Goal: Transaction & Acquisition: Purchase product/service

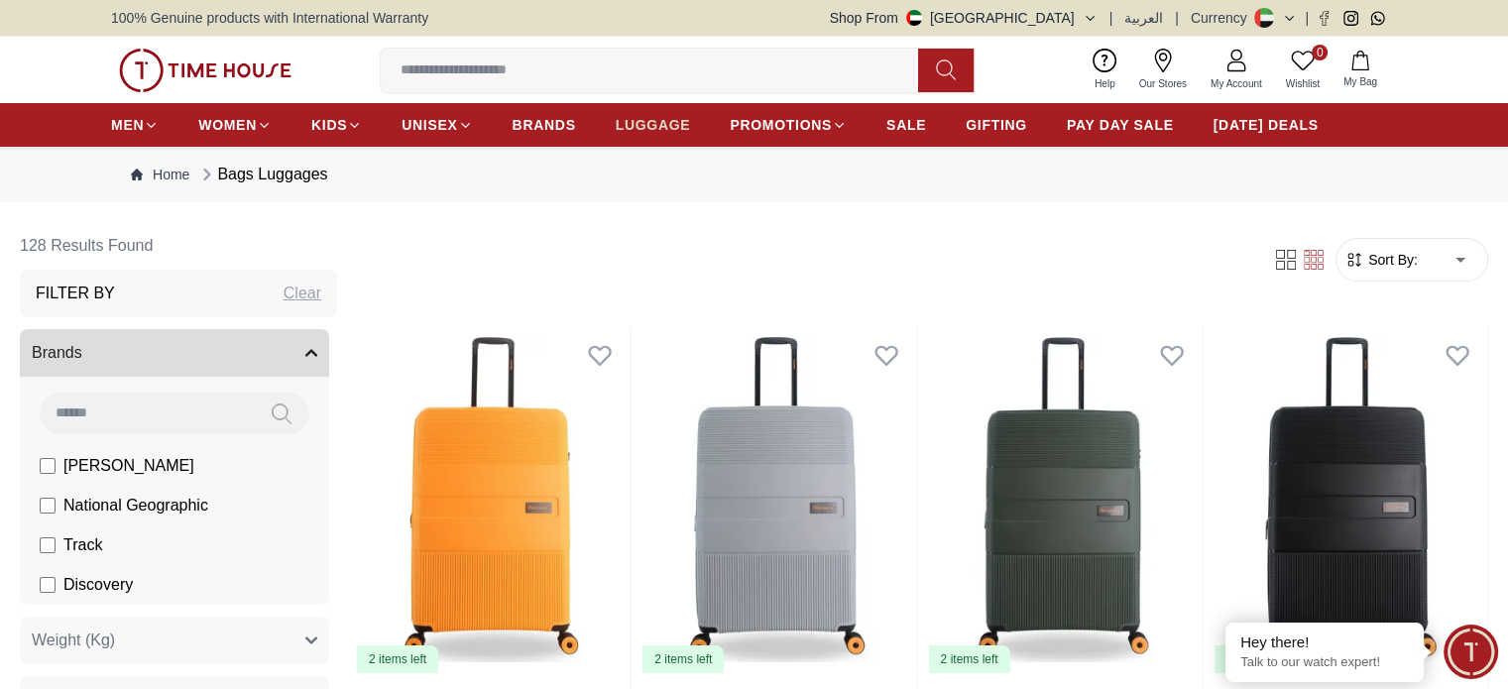
click at [679, 123] on span "LUGGAGE" at bounding box center [653, 125] width 75 height 20
click at [637, 126] on span "LUGGAGE" at bounding box center [653, 125] width 75 height 20
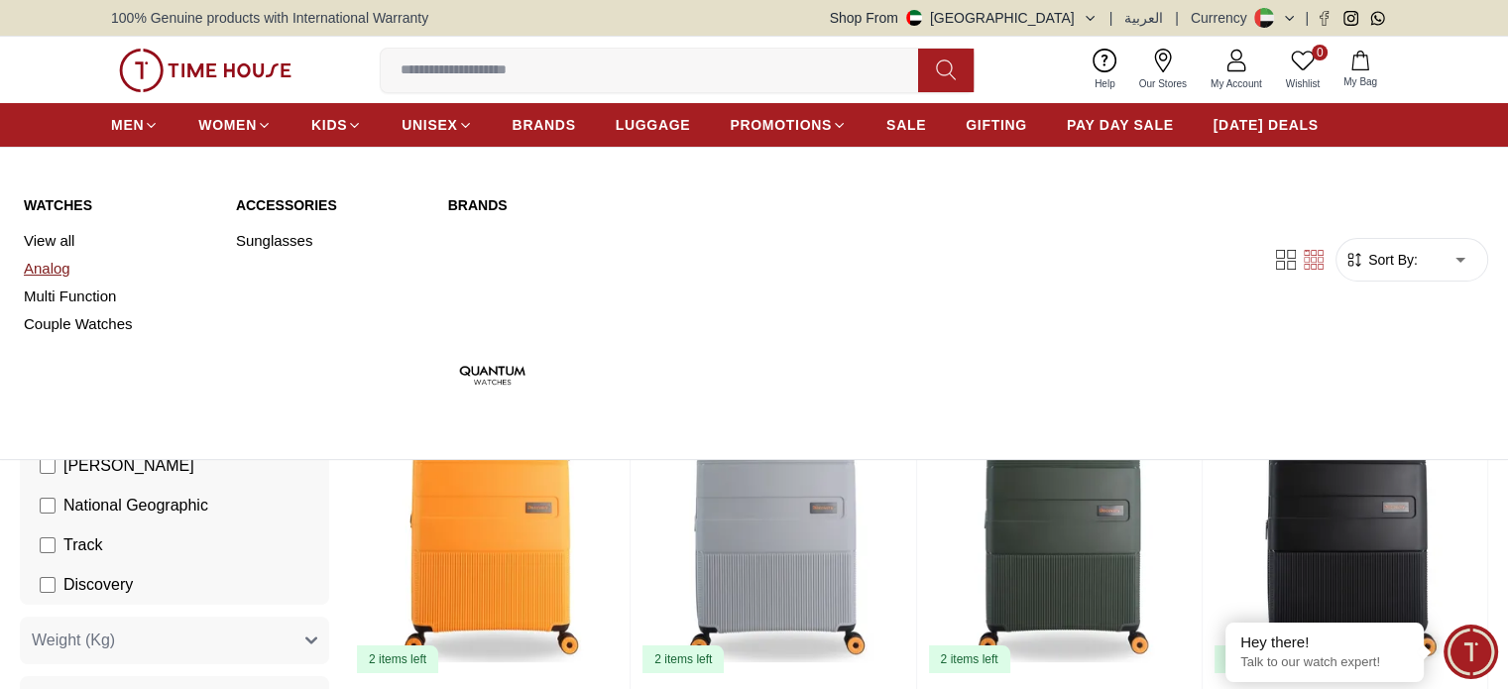
click at [49, 260] on link "Analog" at bounding box center [118, 269] width 188 height 28
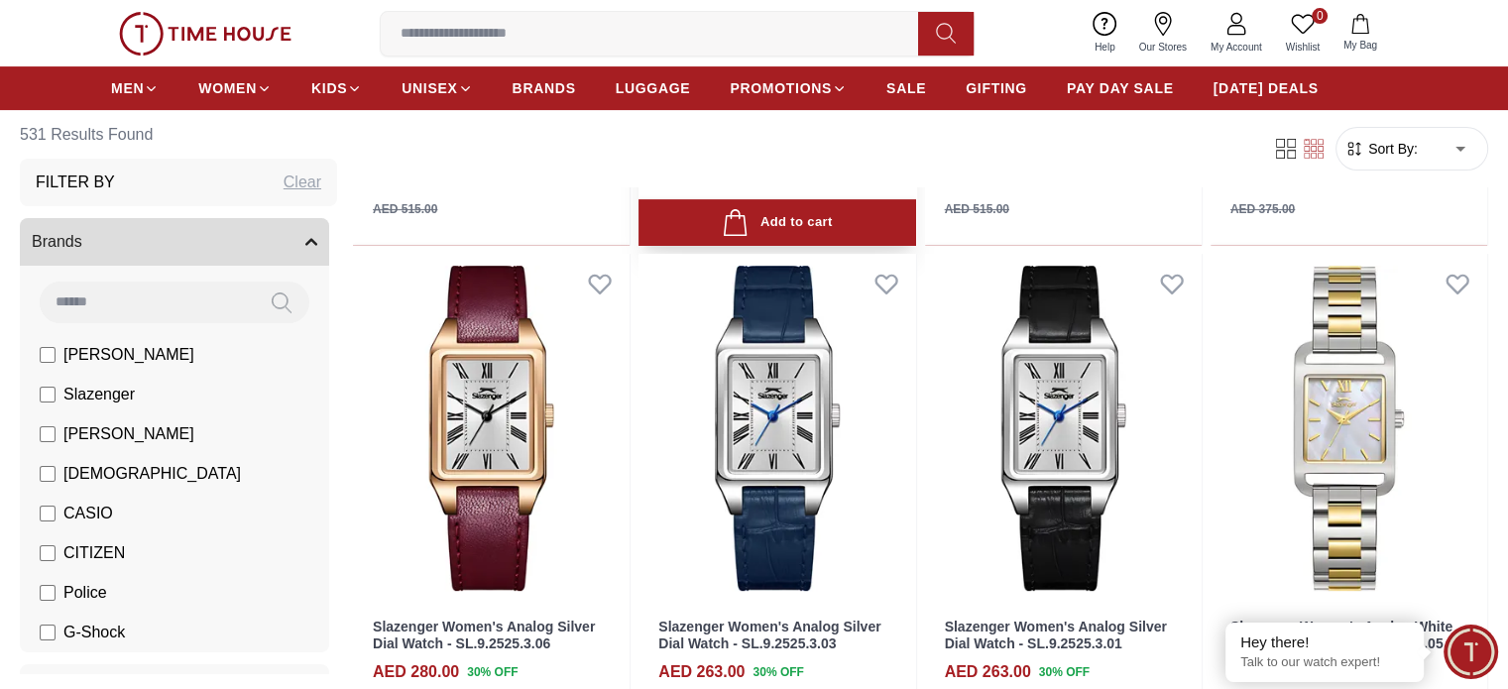
scroll to position [563, 0]
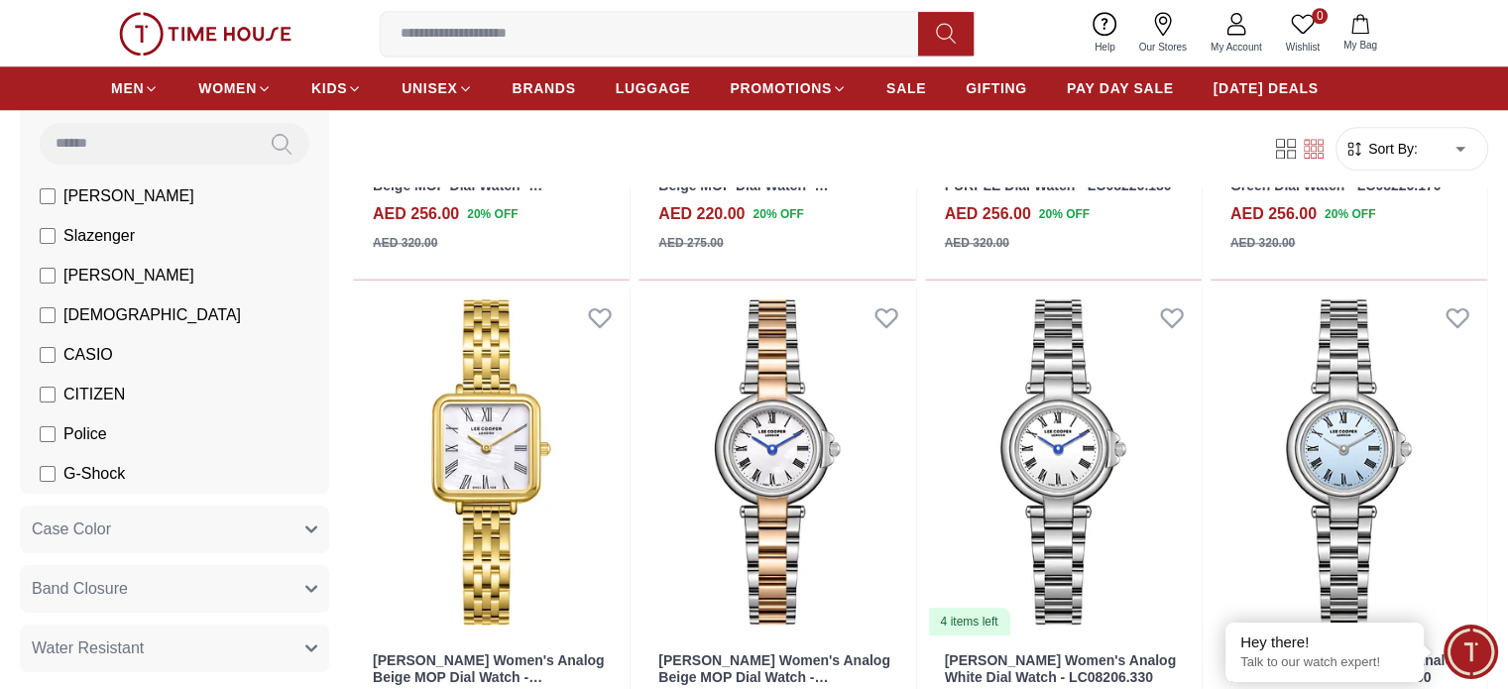
scroll to position [161, 0]
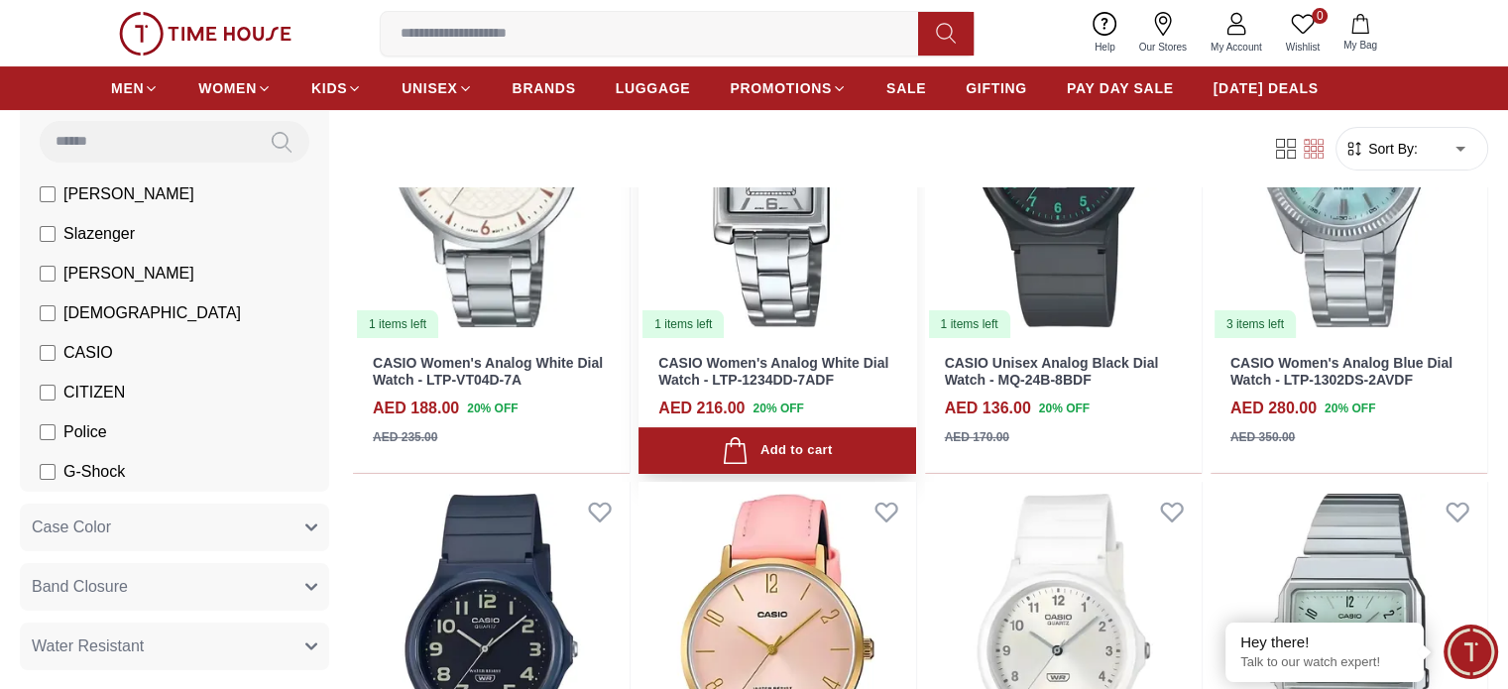
scroll to position [337, 0]
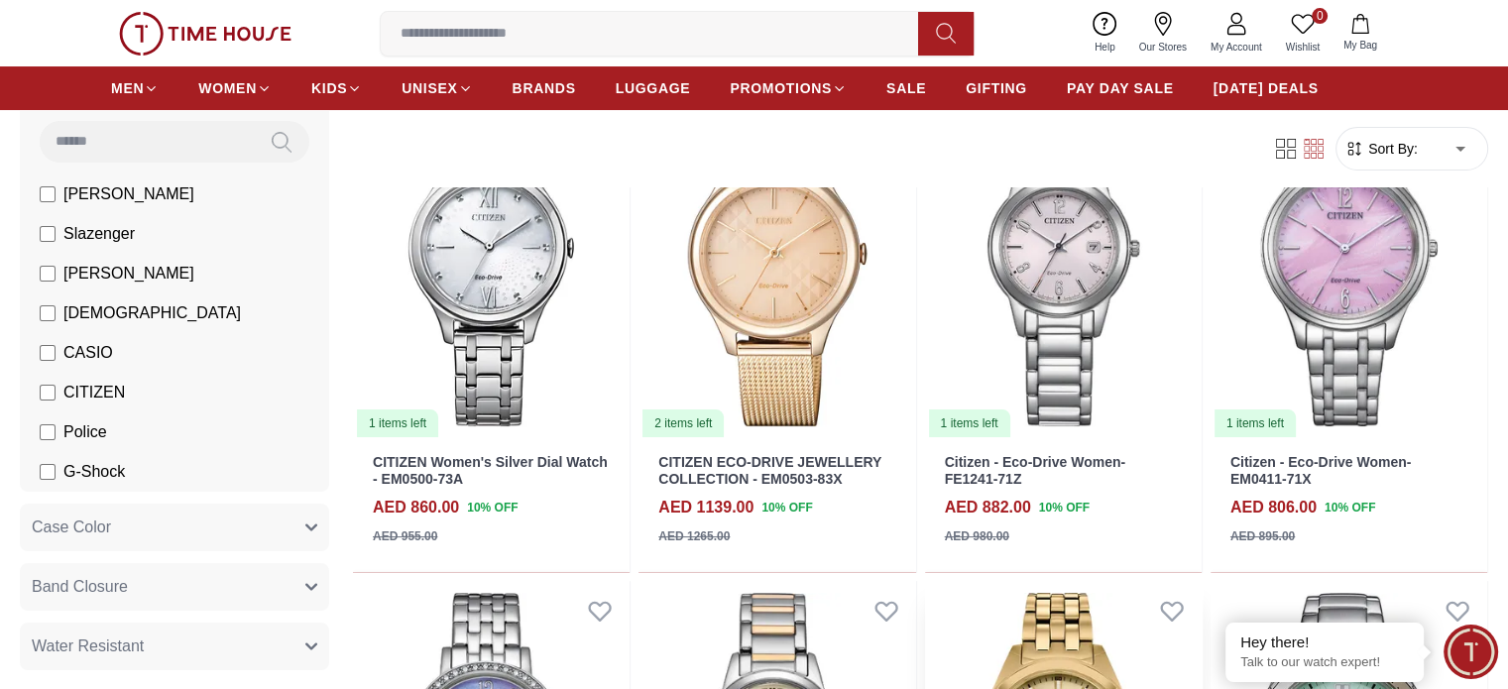
scroll to position [201, 0]
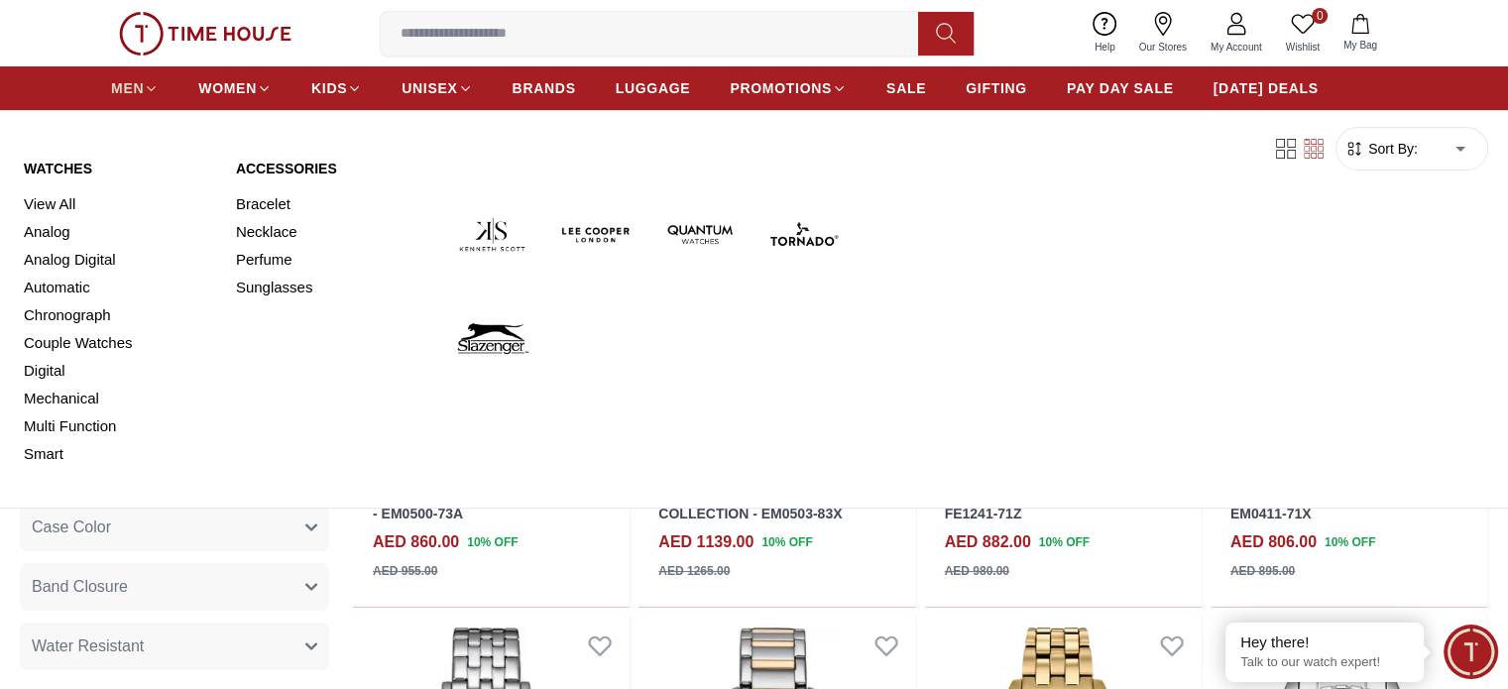
click at [156, 82] on icon at bounding box center [151, 88] width 15 height 15
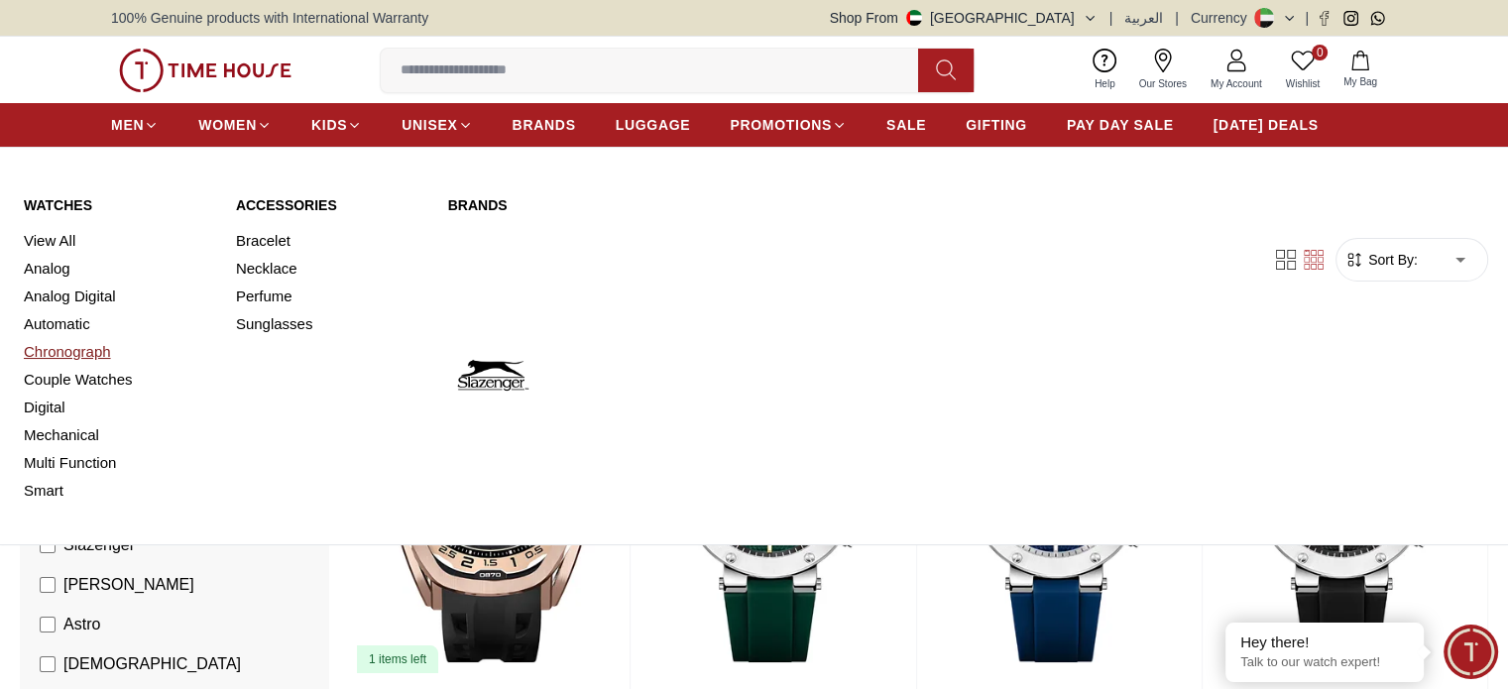
click at [51, 344] on link "Chronograph" at bounding box center [118, 352] width 188 height 28
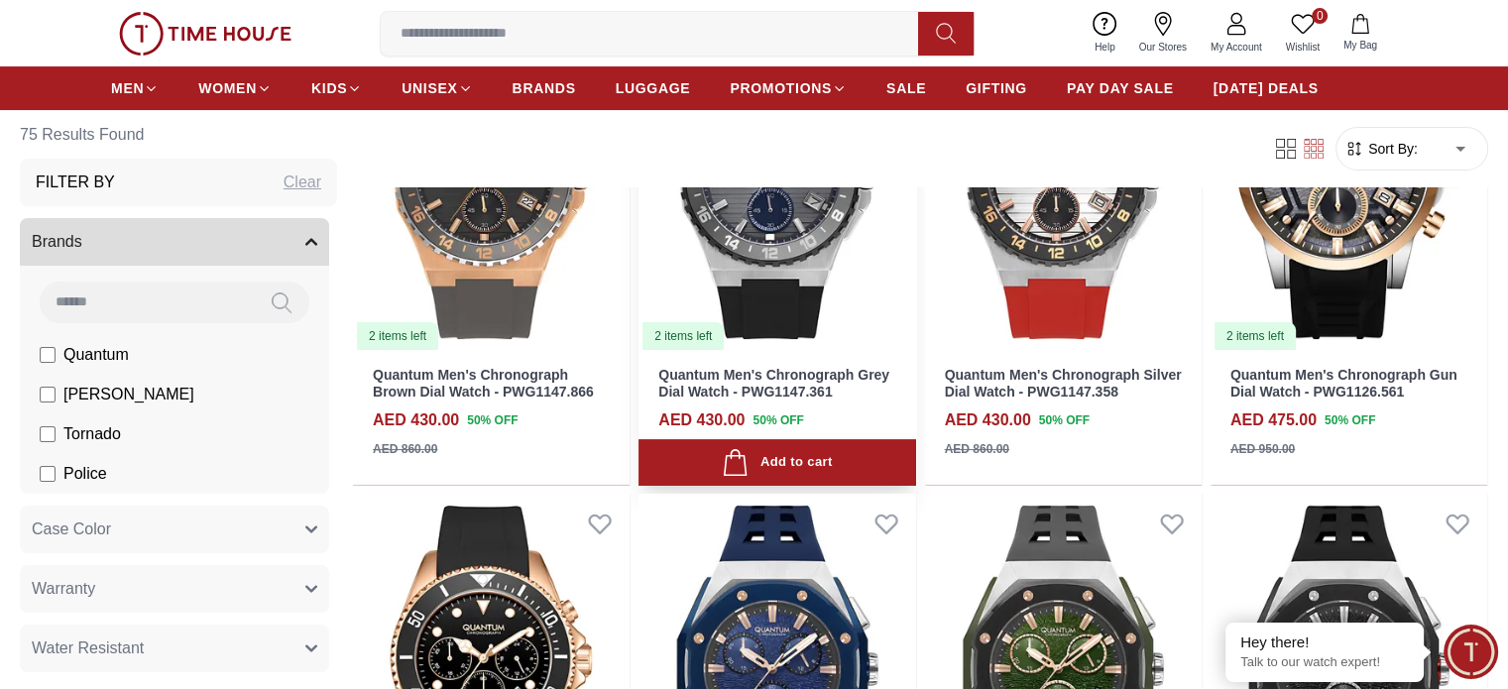
scroll to position [446, 0]
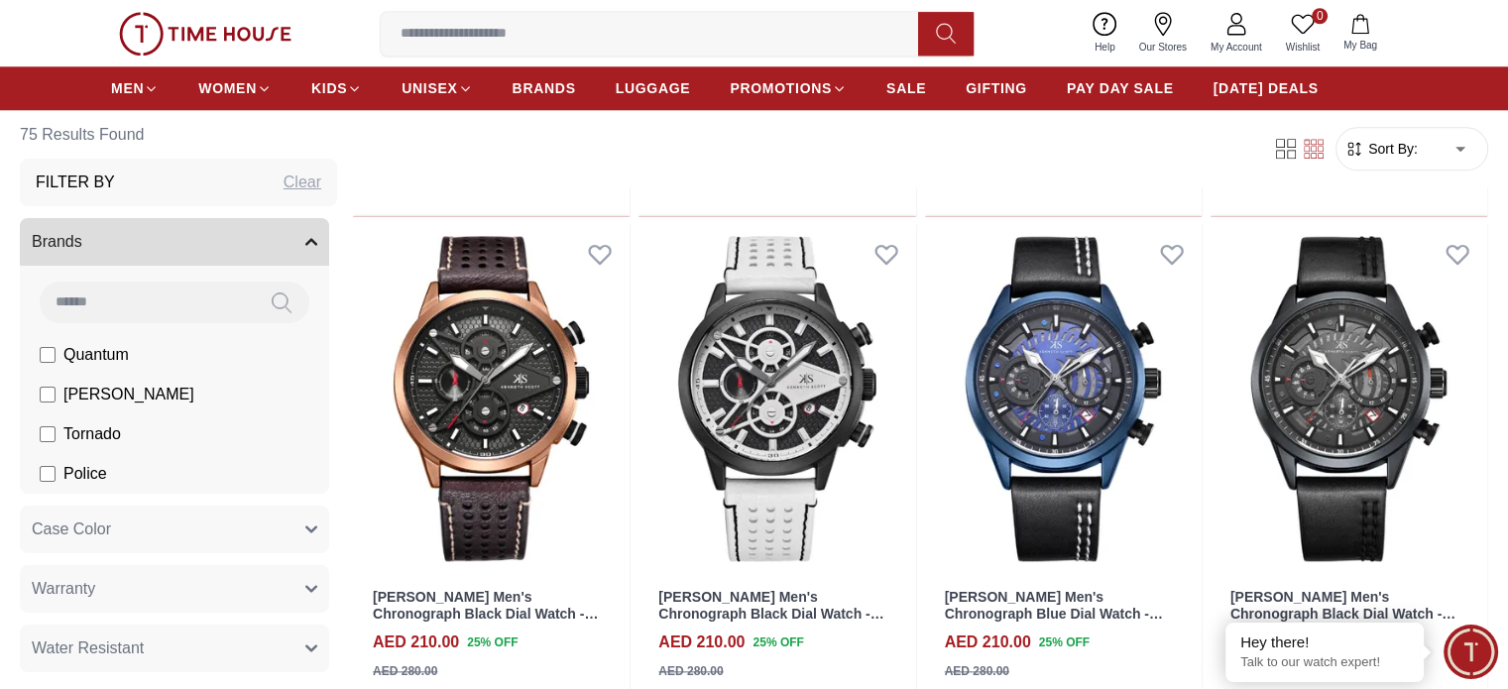
scroll to position [143, 0]
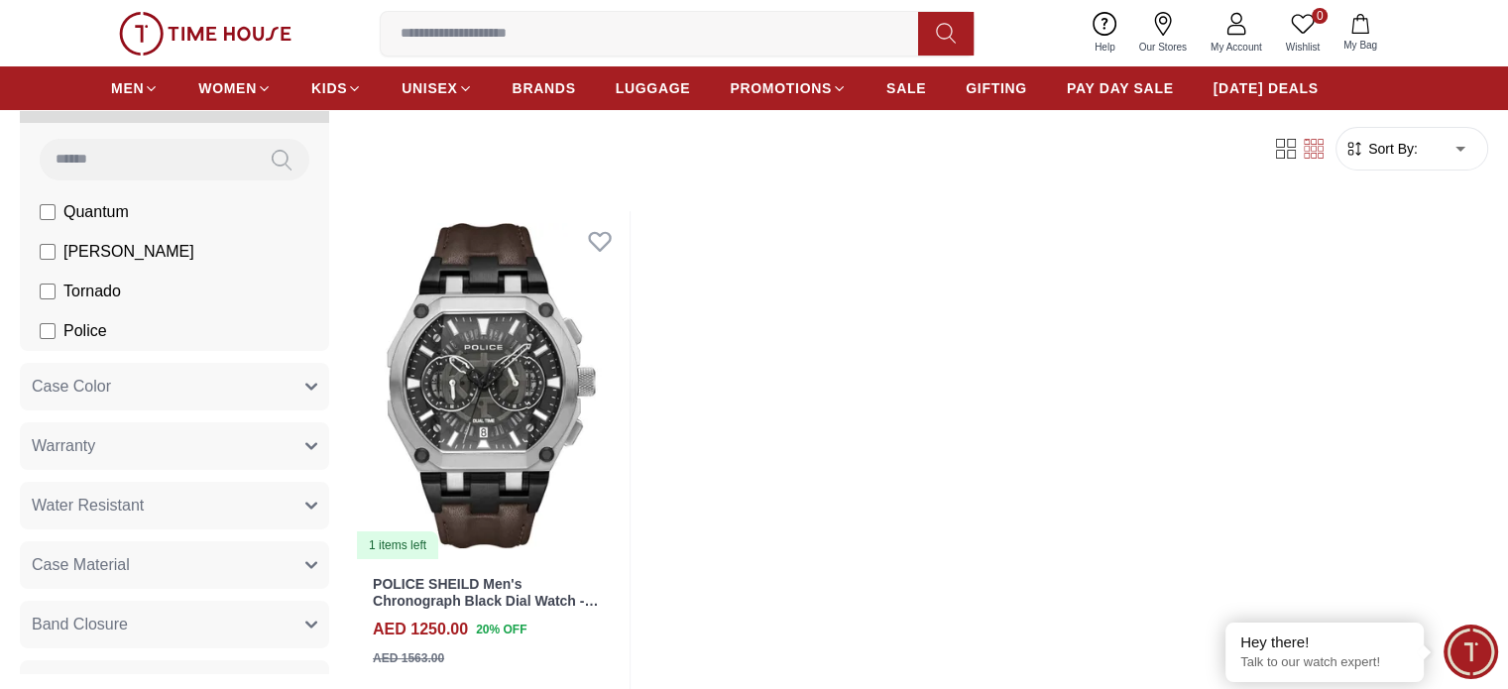
scroll to position [119, 0]
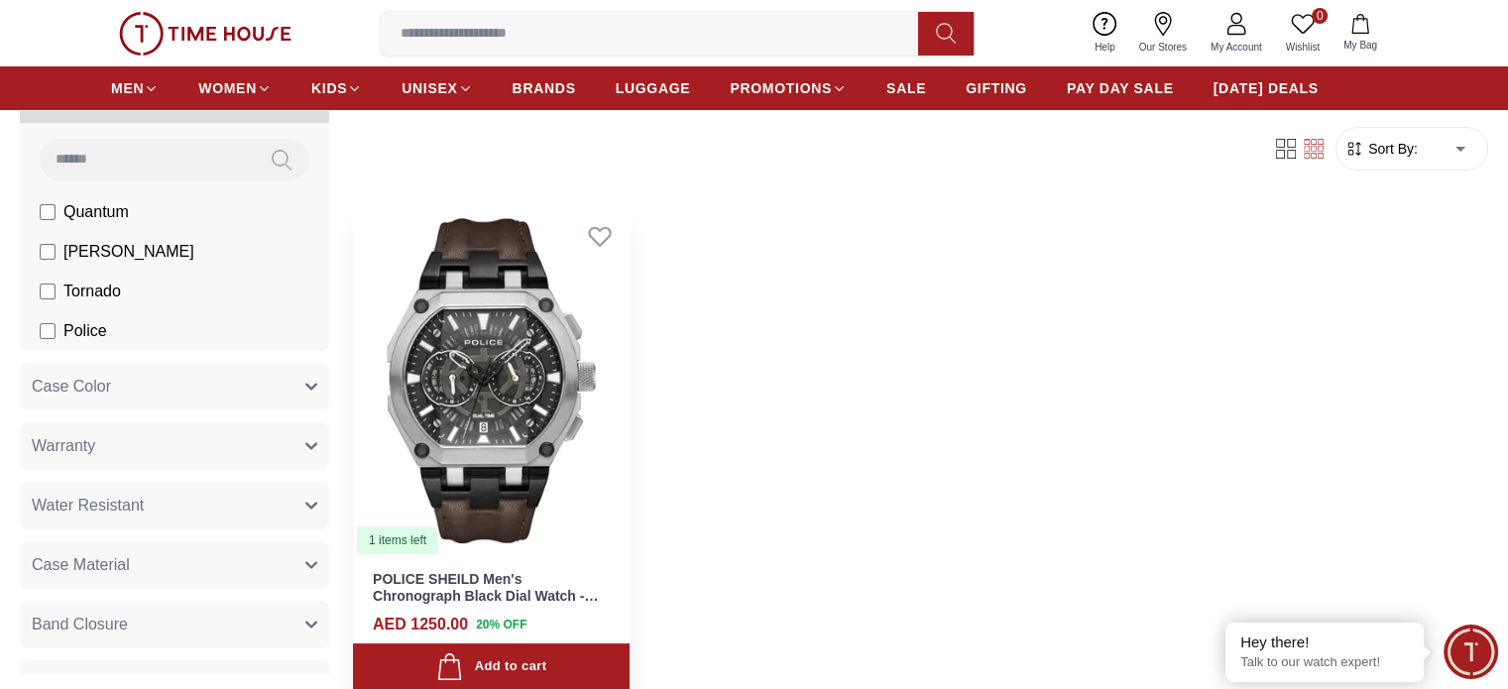
click at [541, 328] on img at bounding box center [491, 380] width 277 height 349
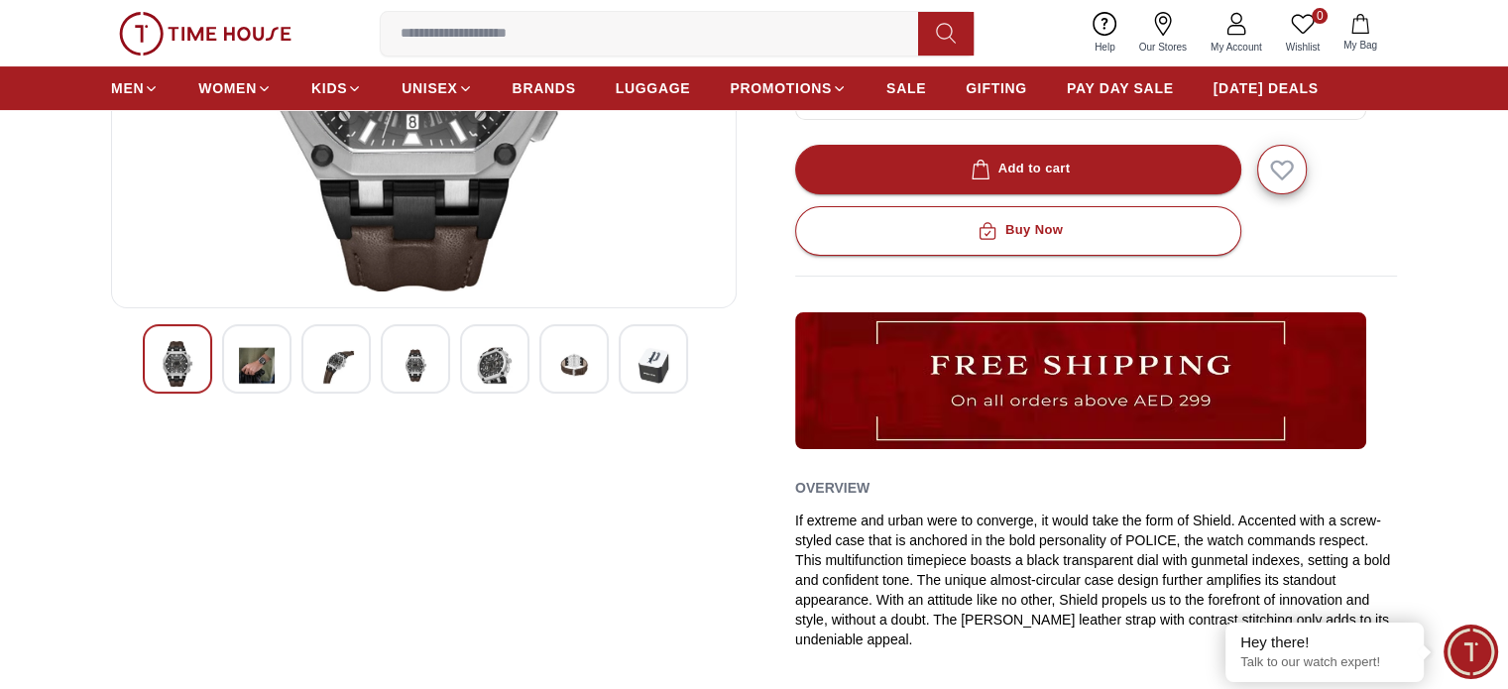
scroll to position [420, 0]
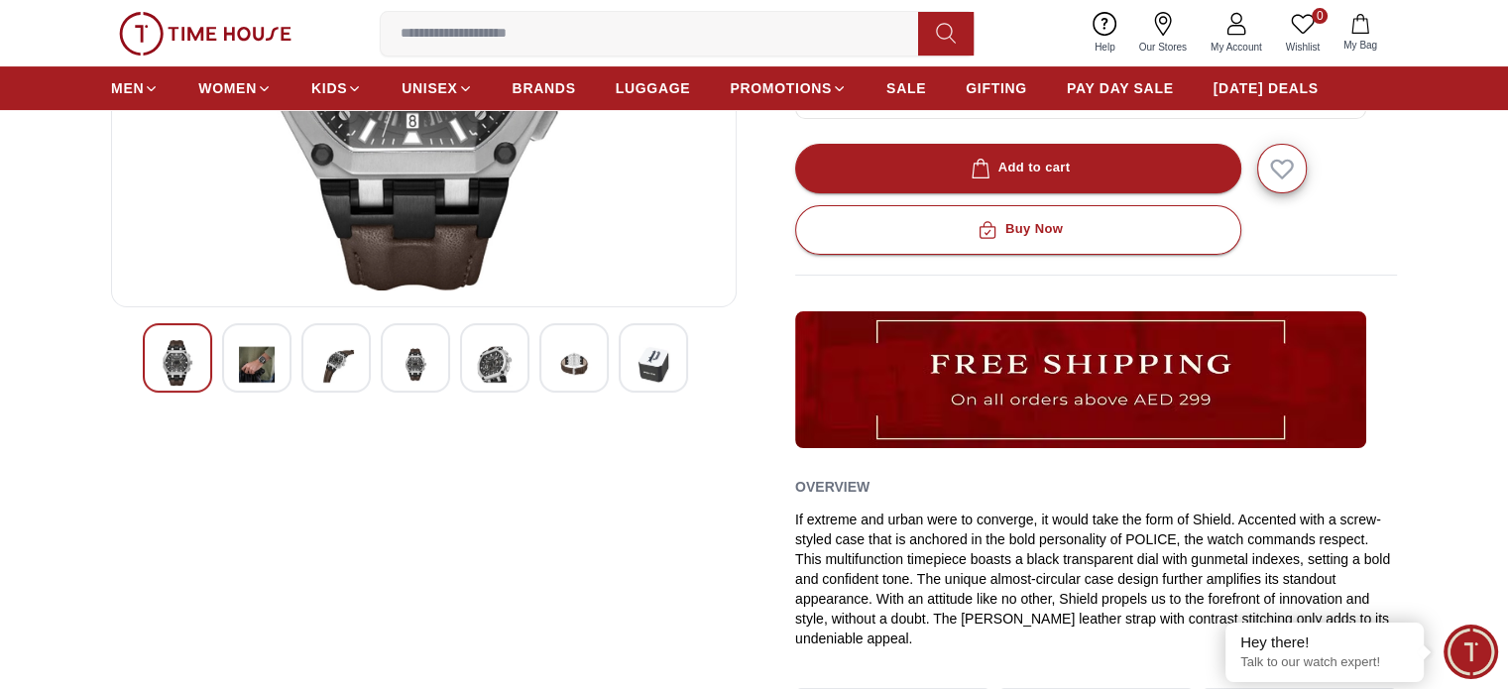
click at [652, 374] on img at bounding box center [653, 364] width 36 height 49
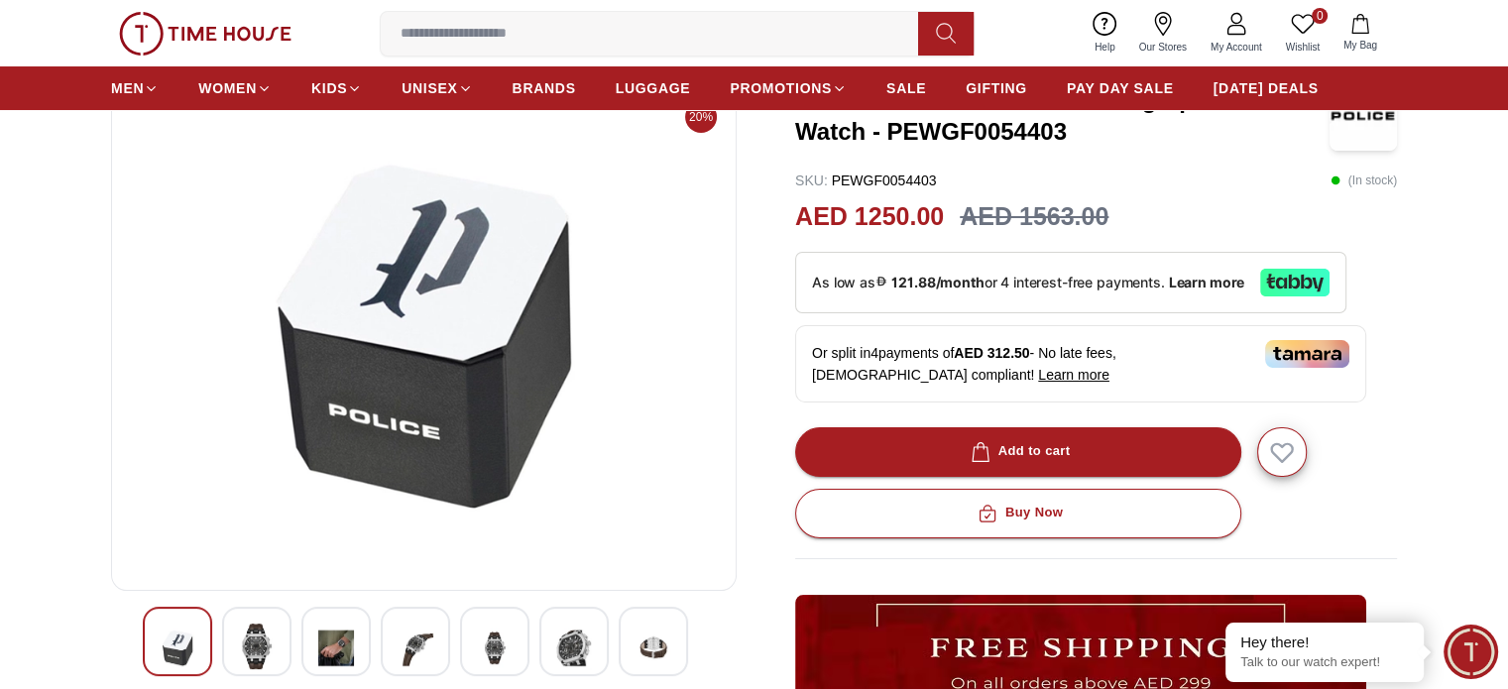
scroll to position [135, 0]
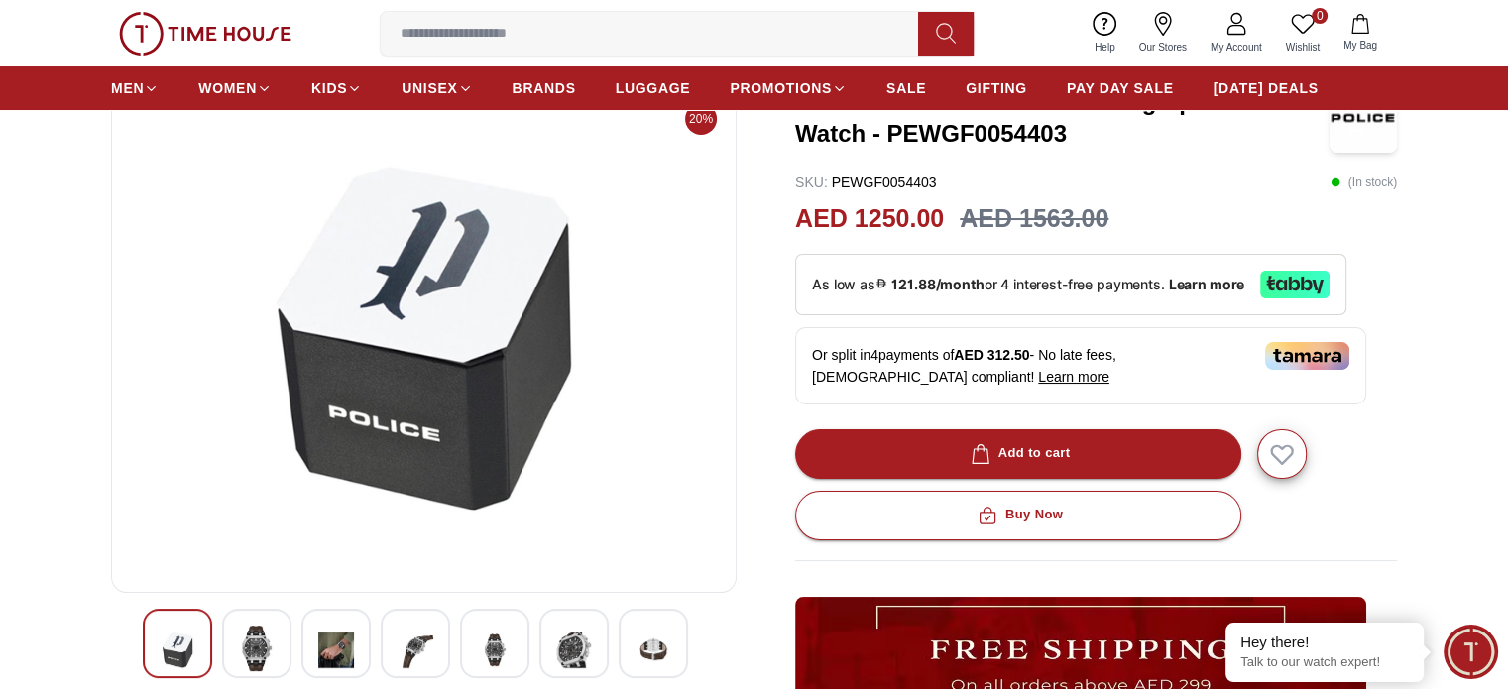
click at [583, 634] on img at bounding box center [574, 650] width 36 height 49
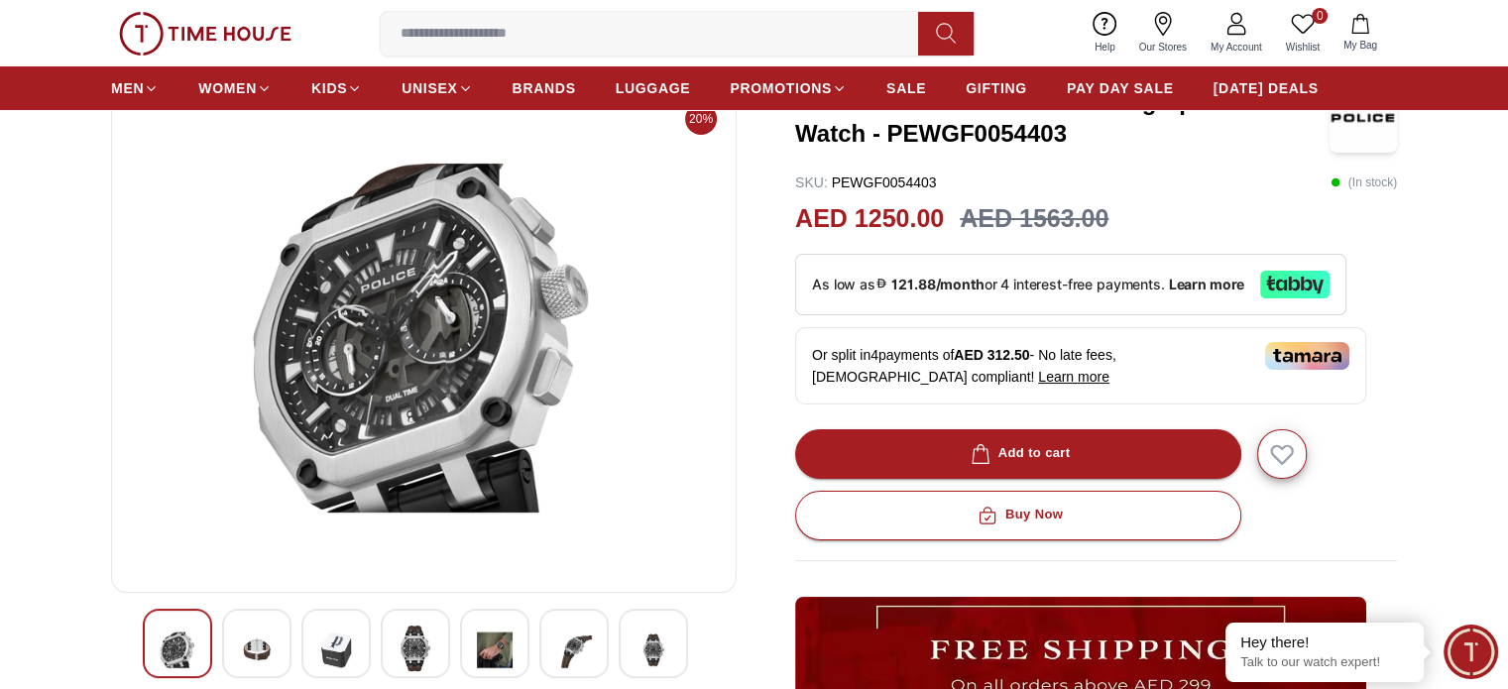
click at [513, 647] on div at bounding box center [494, 643] width 69 height 69
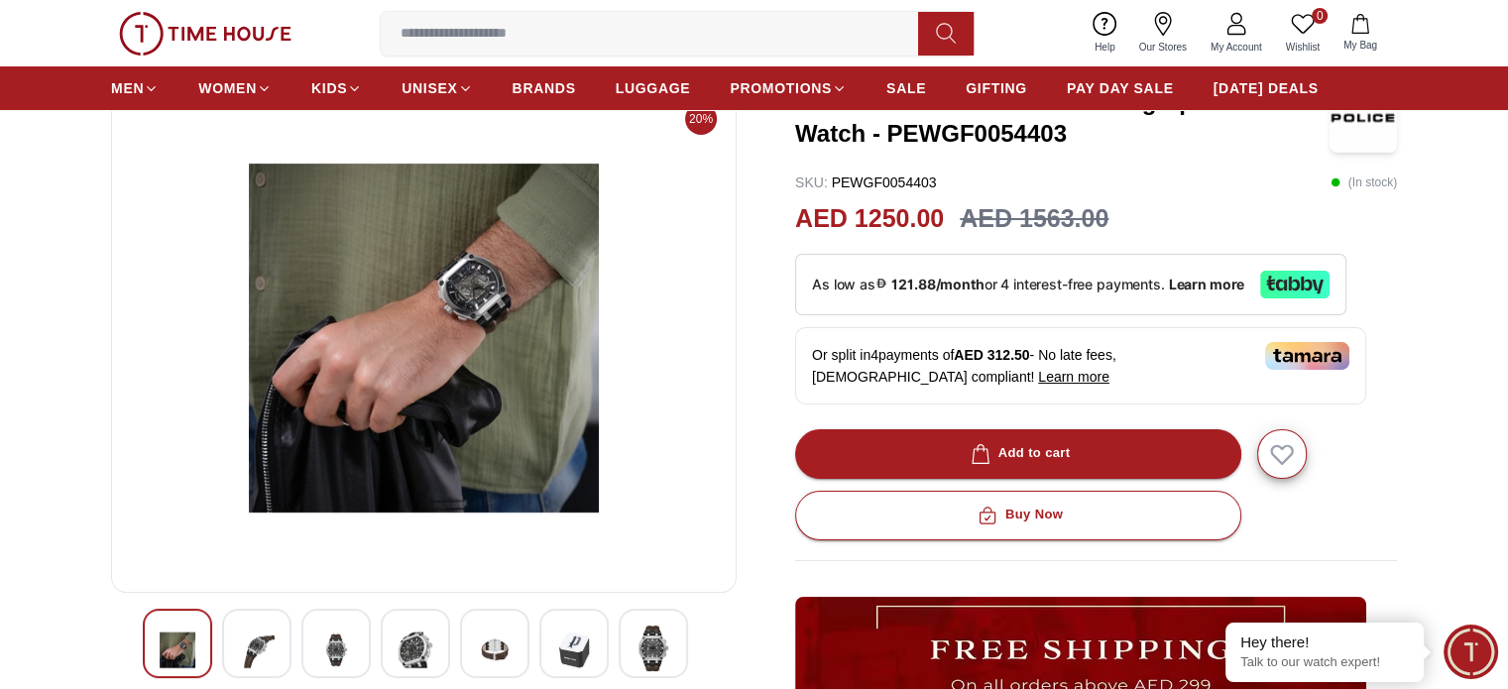
click at [414, 641] on img at bounding box center [416, 650] width 36 height 49
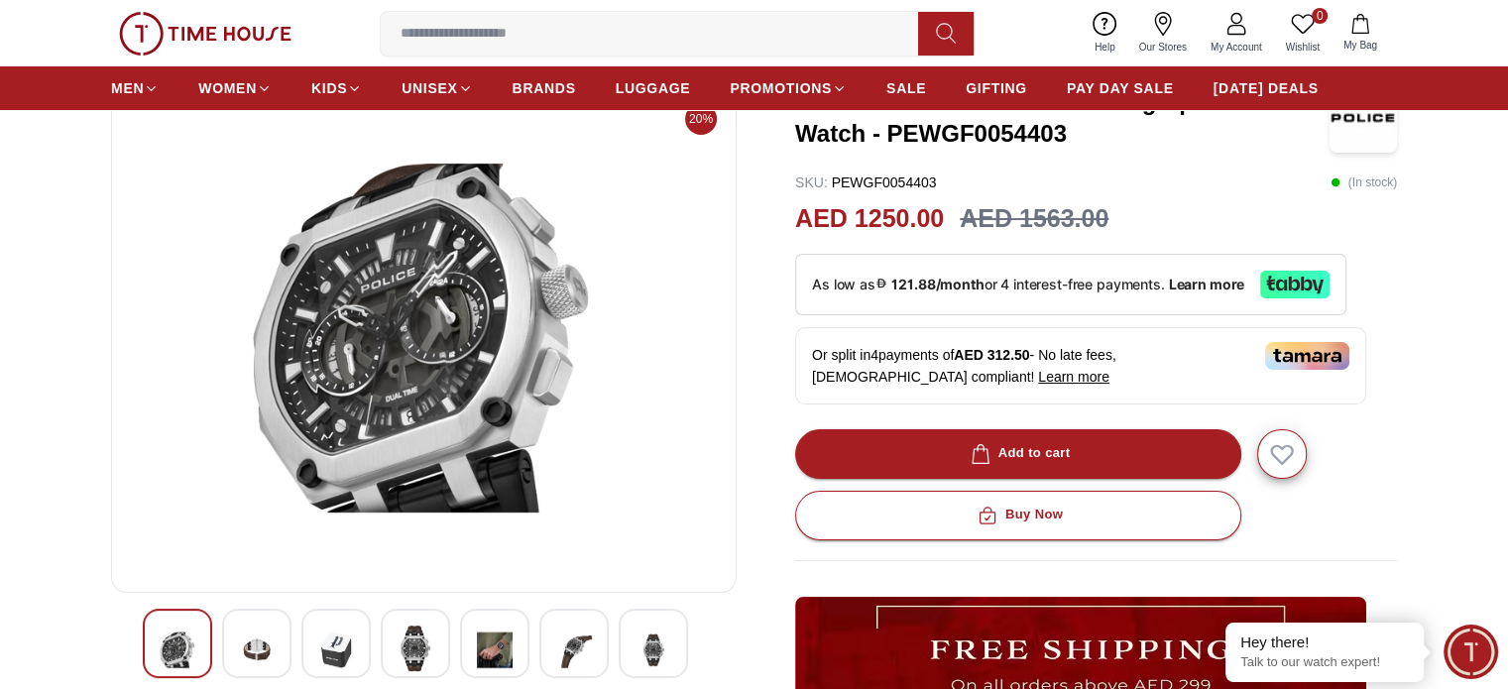
click at [337, 645] on img at bounding box center [336, 650] width 36 height 49
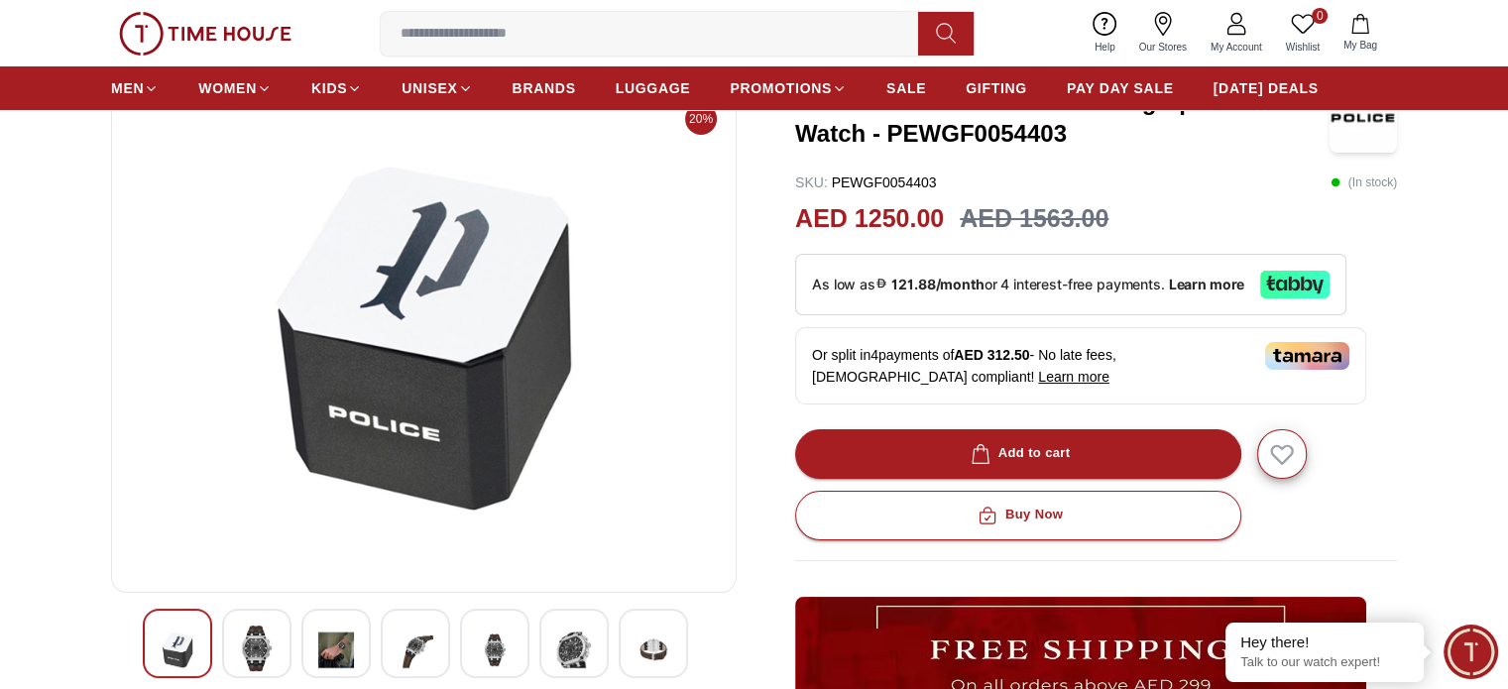
click at [262, 645] on img at bounding box center [257, 649] width 36 height 46
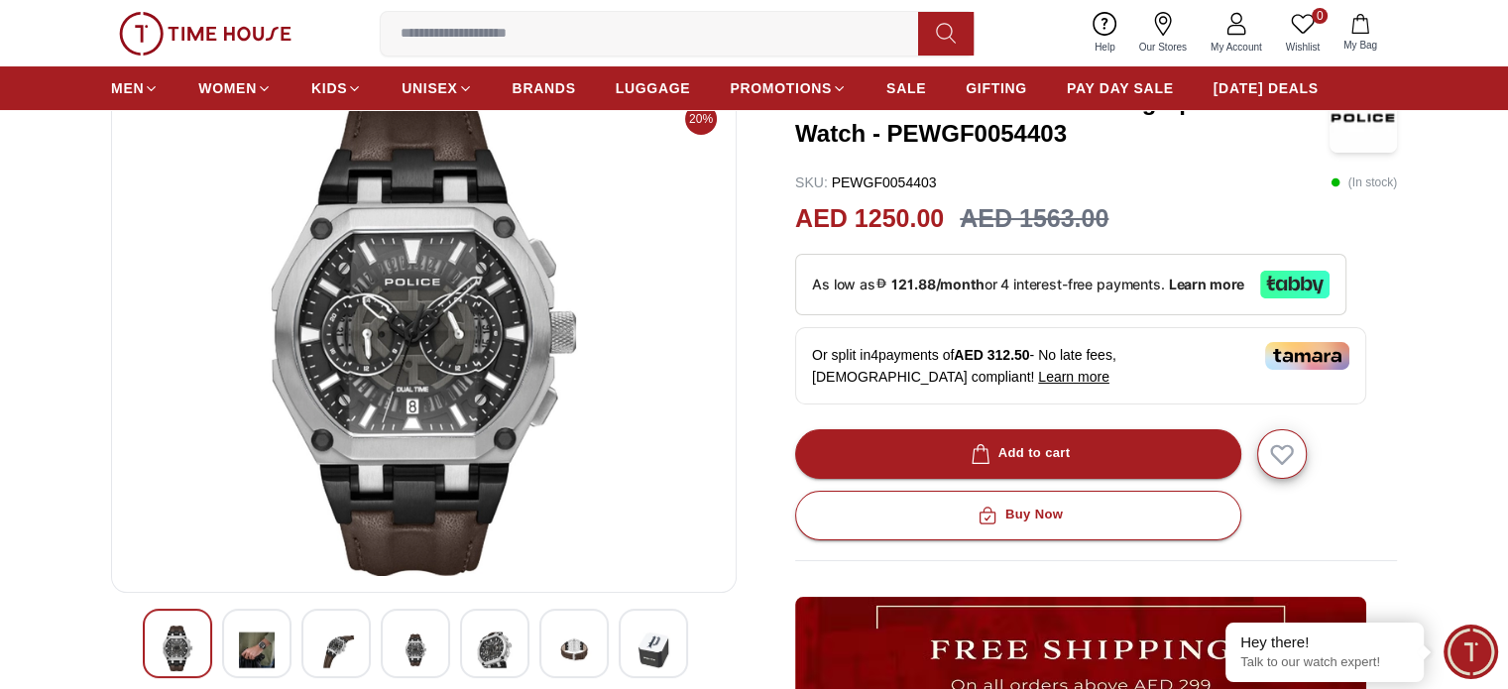
click at [503, 635] on img at bounding box center [495, 650] width 36 height 49
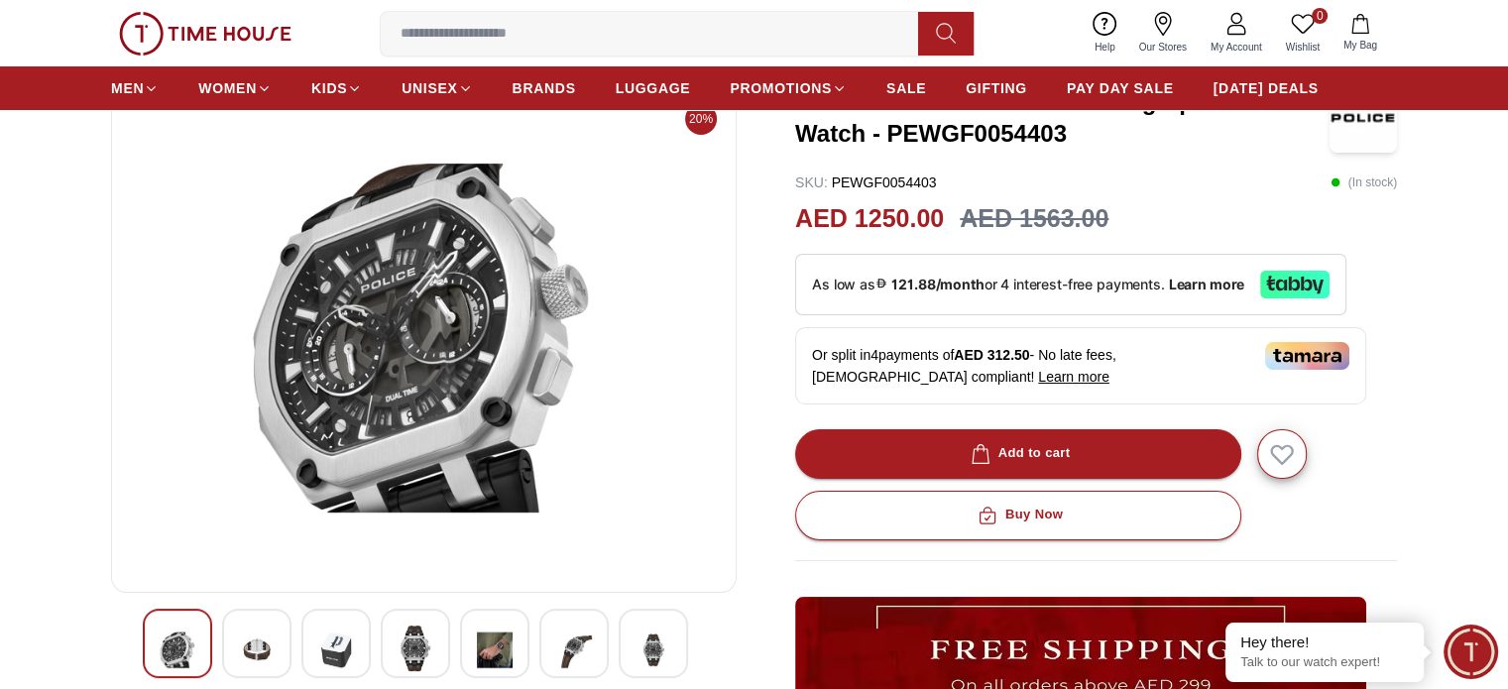
click at [503, 635] on img at bounding box center [495, 650] width 36 height 49
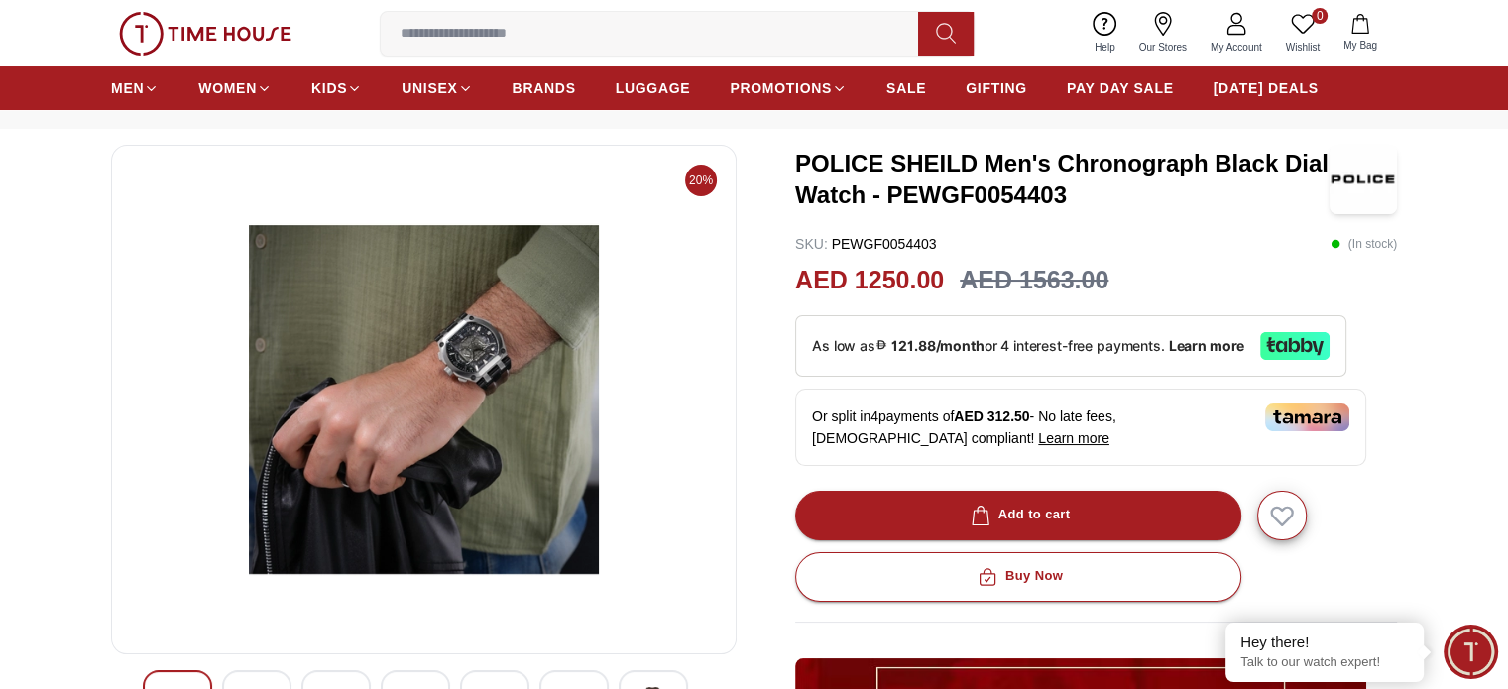
scroll to position [0, 0]
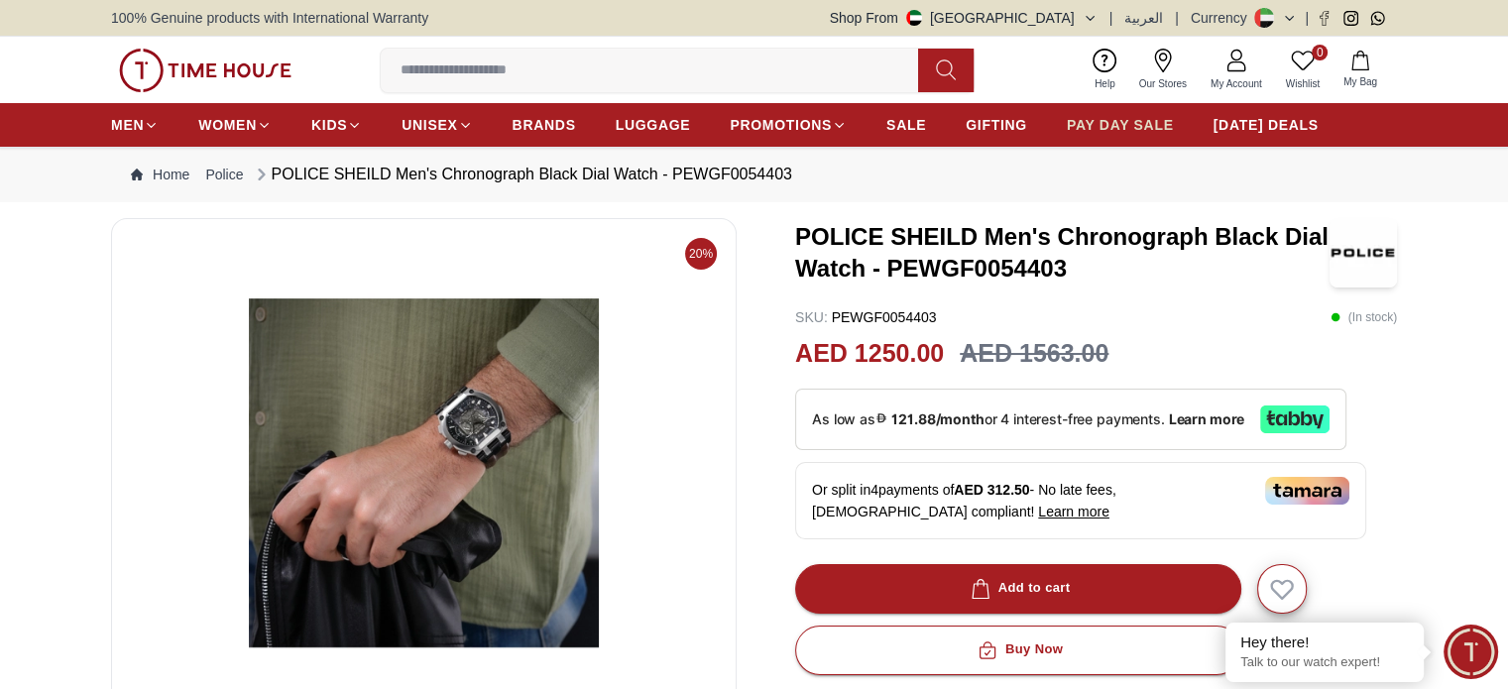
click at [1129, 132] on span "PAY DAY SALE" at bounding box center [1120, 125] width 107 height 20
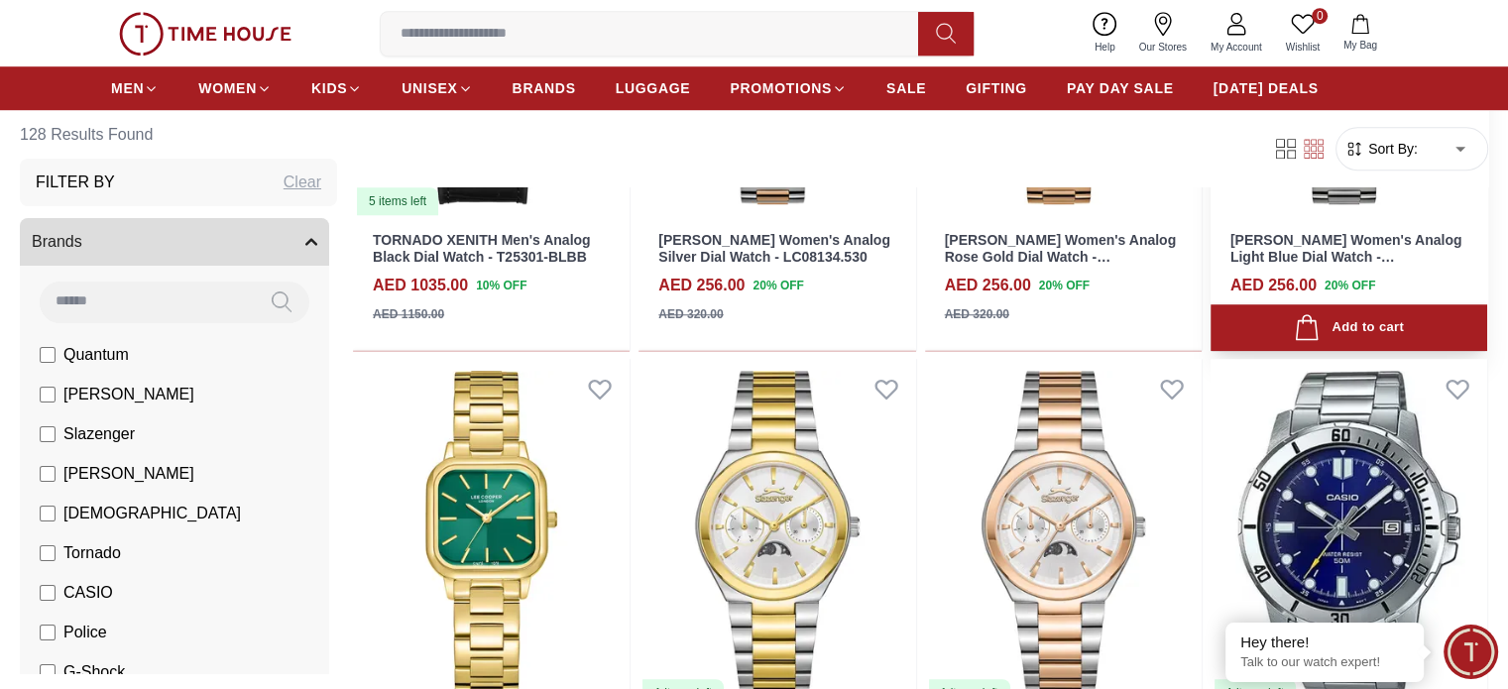
scroll to position [1415, 0]
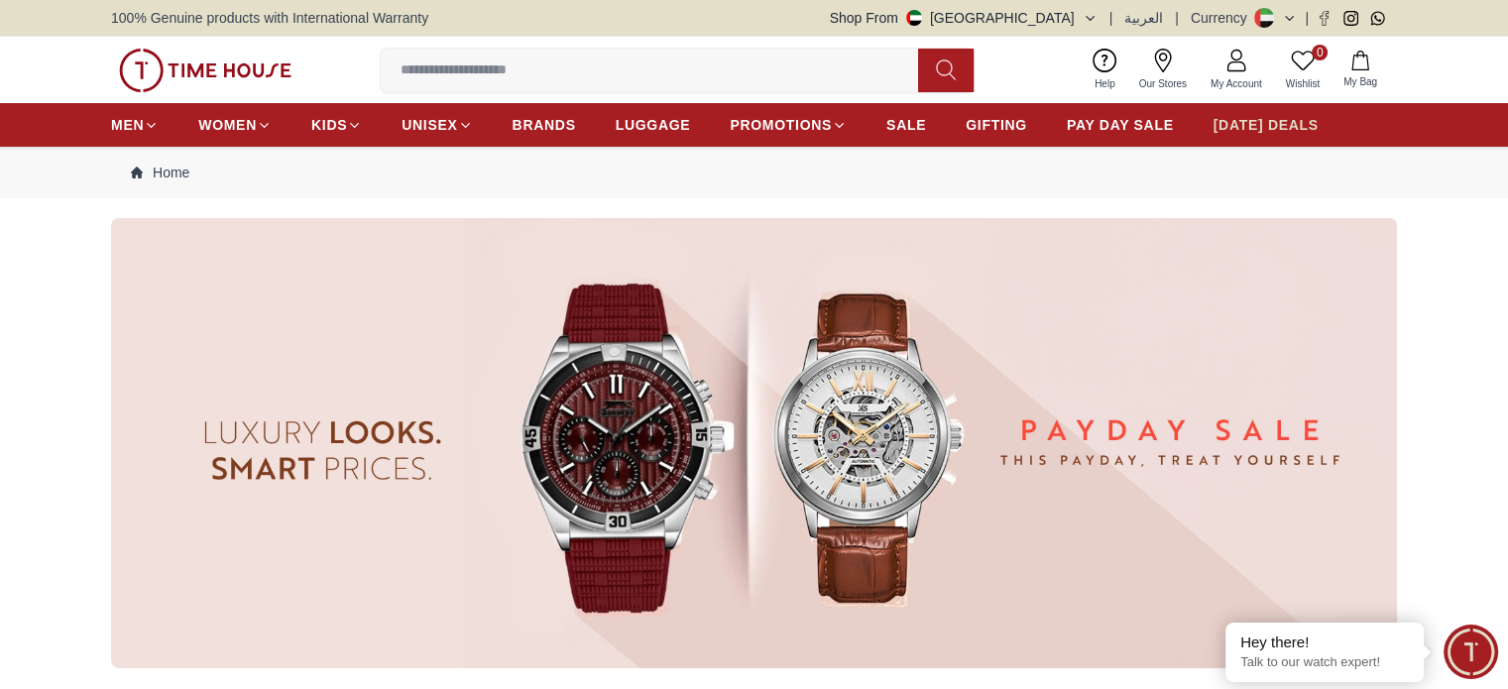
click at [1247, 118] on span "[DATE] DEALS" at bounding box center [1265, 125] width 105 height 20
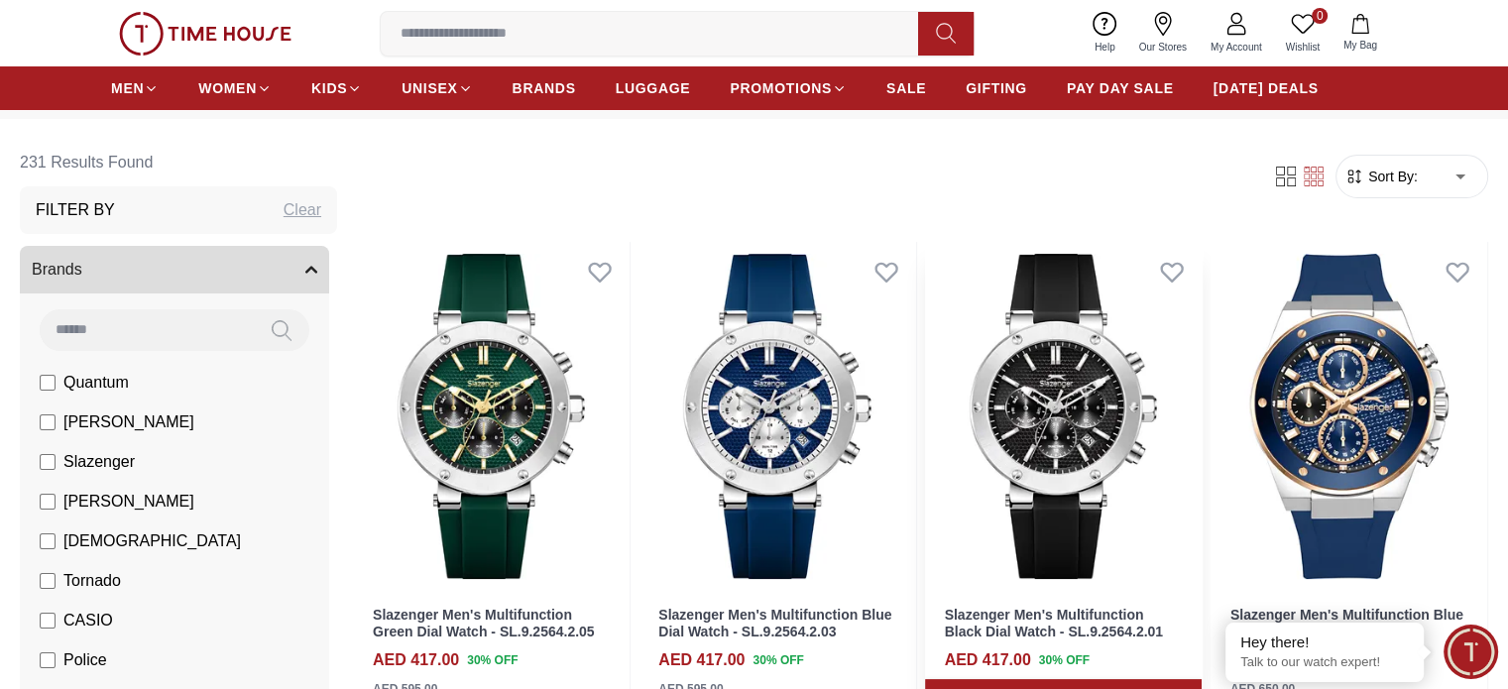
scroll to position [139, 0]
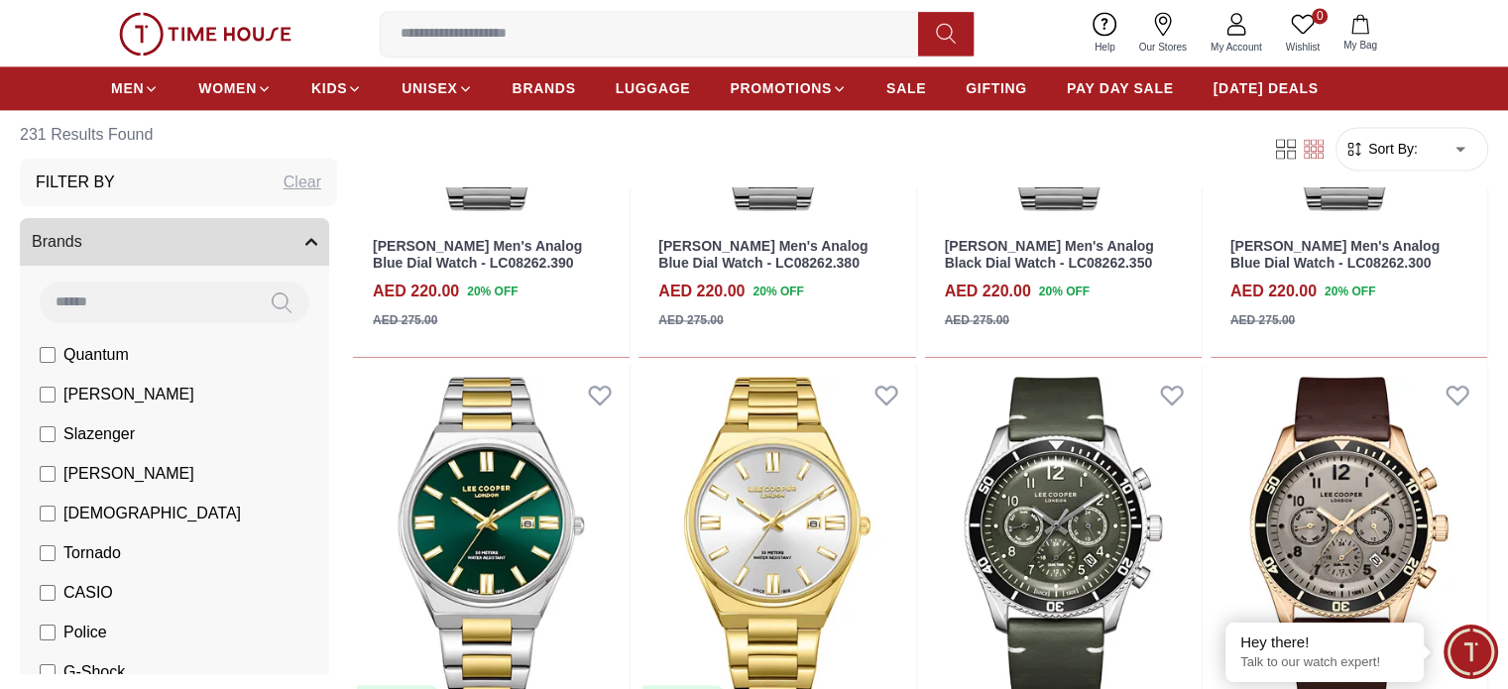
scroll to position [2913, 0]
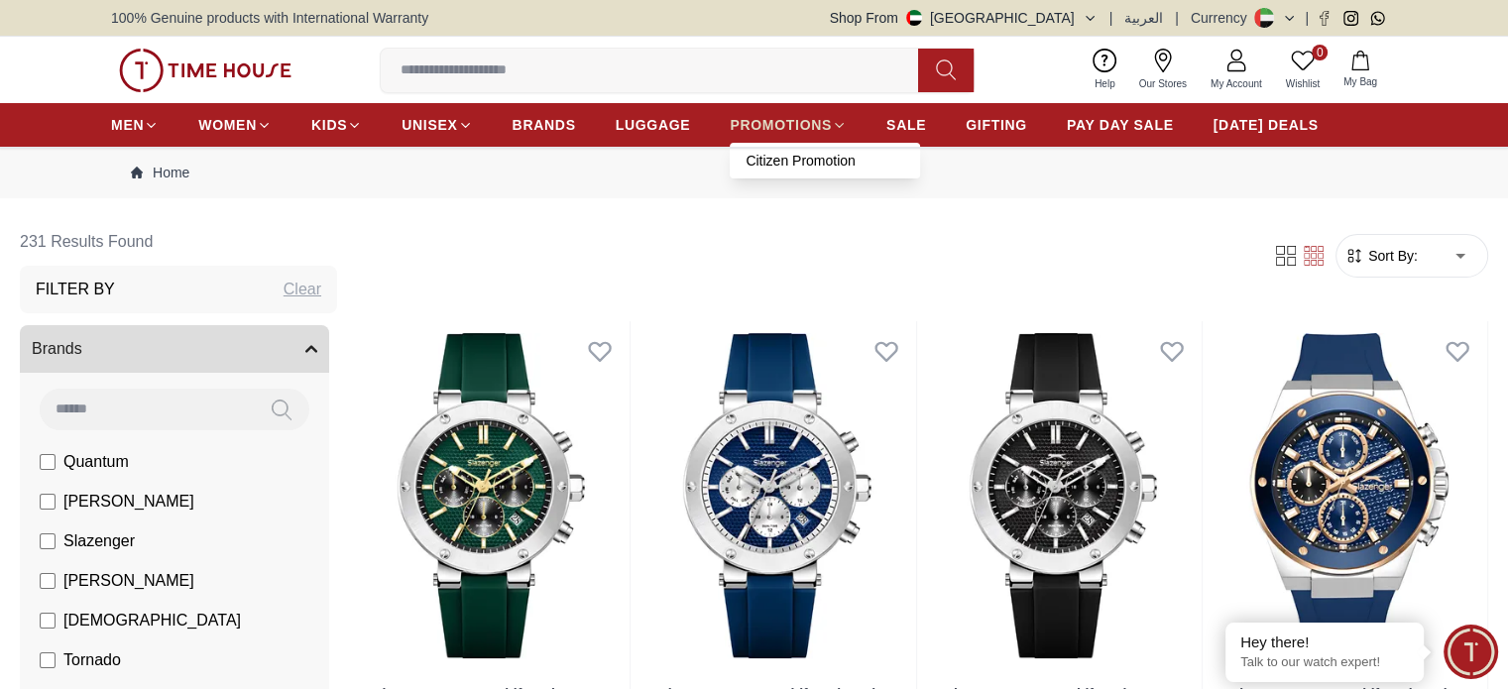
click at [780, 120] on span "PROMOTIONS" at bounding box center [781, 125] width 102 height 20
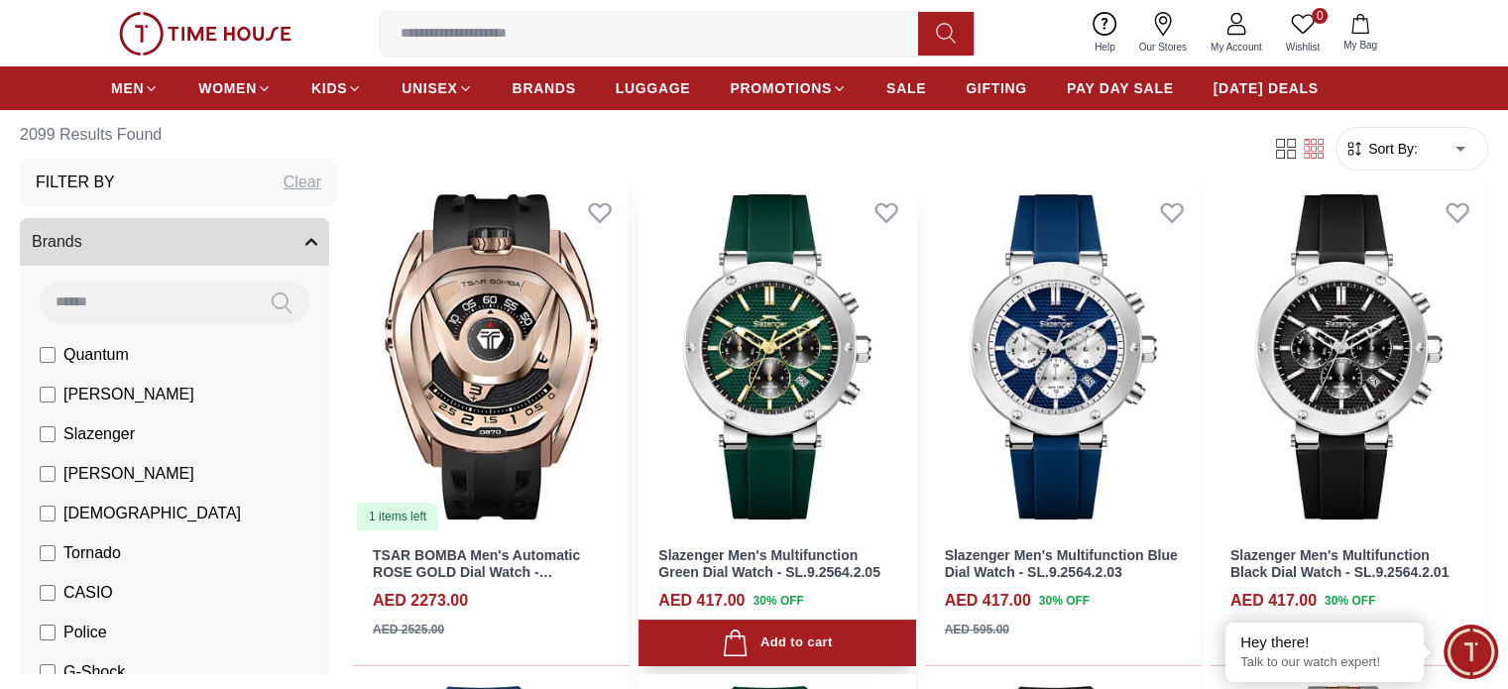
scroll to position [123, 0]
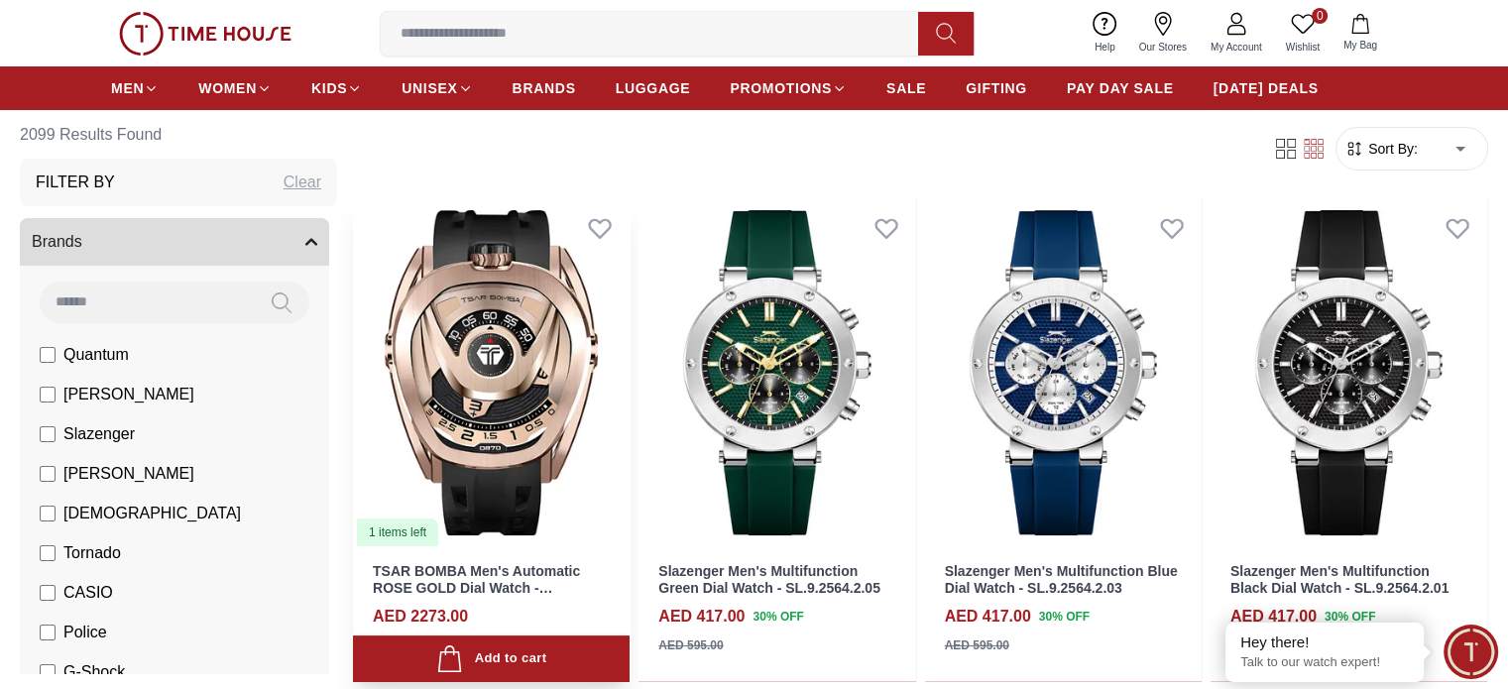
click at [535, 330] on img at bounding box center [491, 372] width 277 height 349
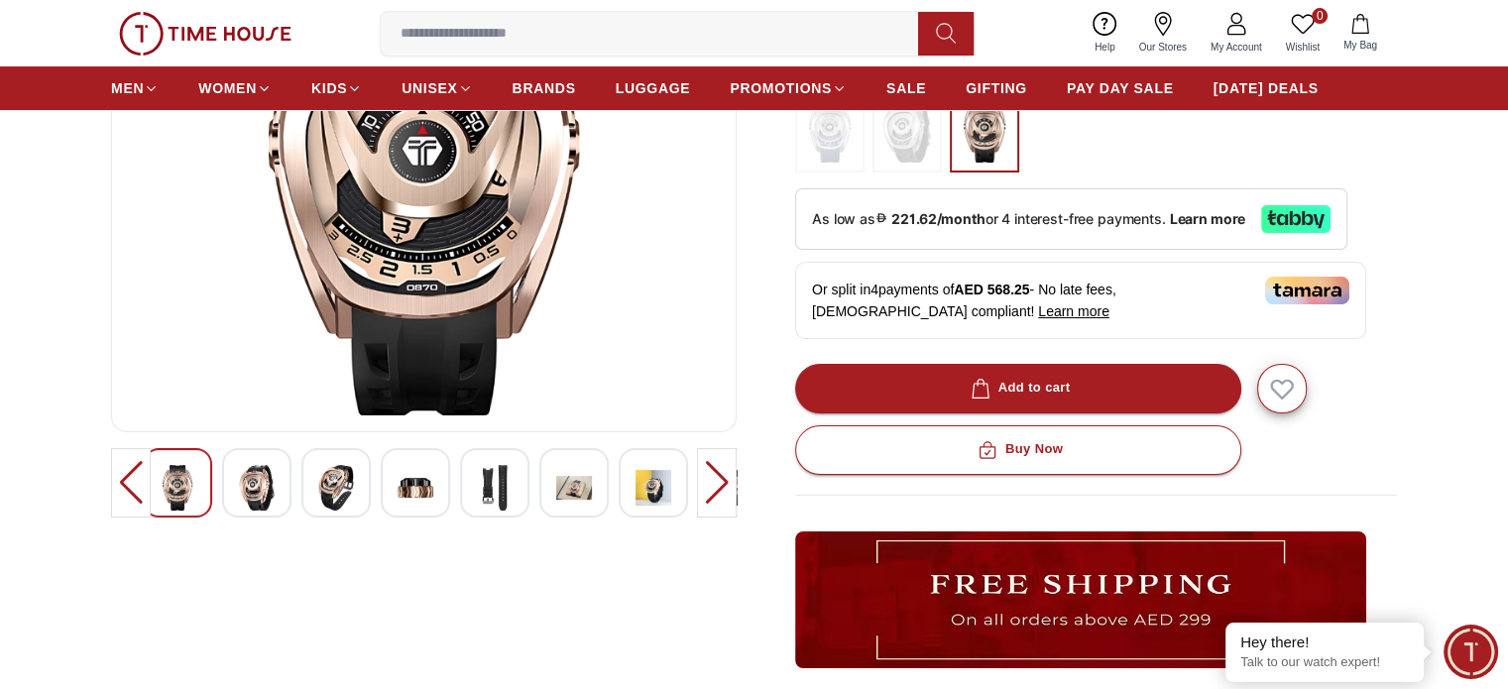
scroll to position [297, 0]
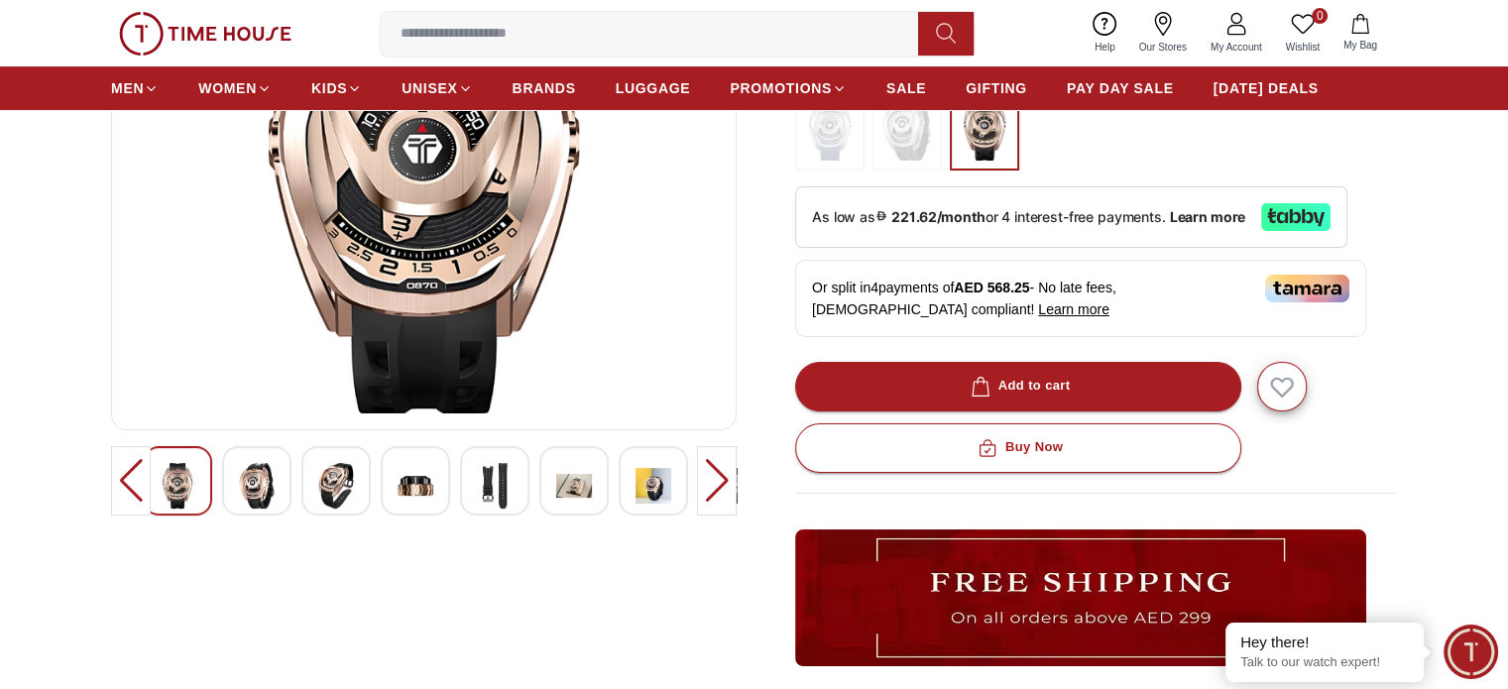
click at [655, 484] on img at bounding box center [653, 486] width 36 height 46
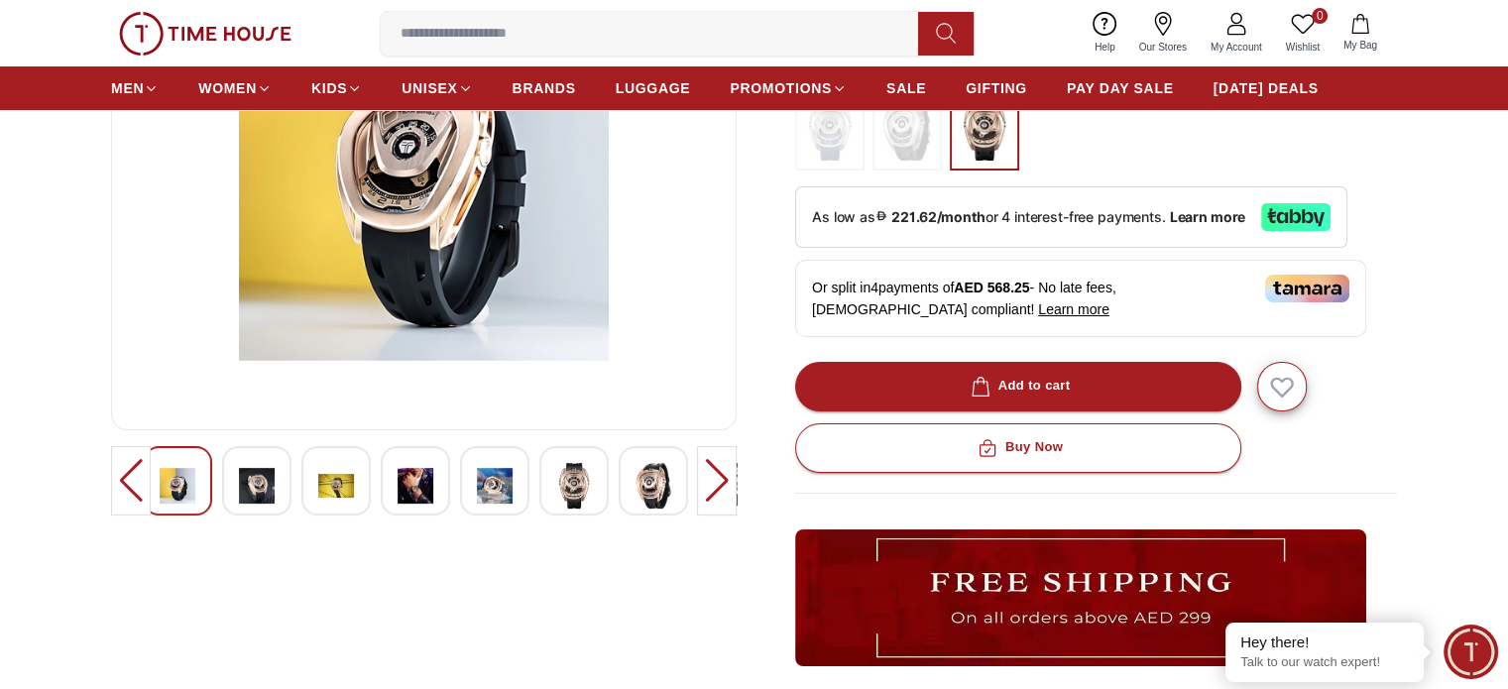
click at [607, 482] on div at bounding box center [573, 480] width 69 height 69
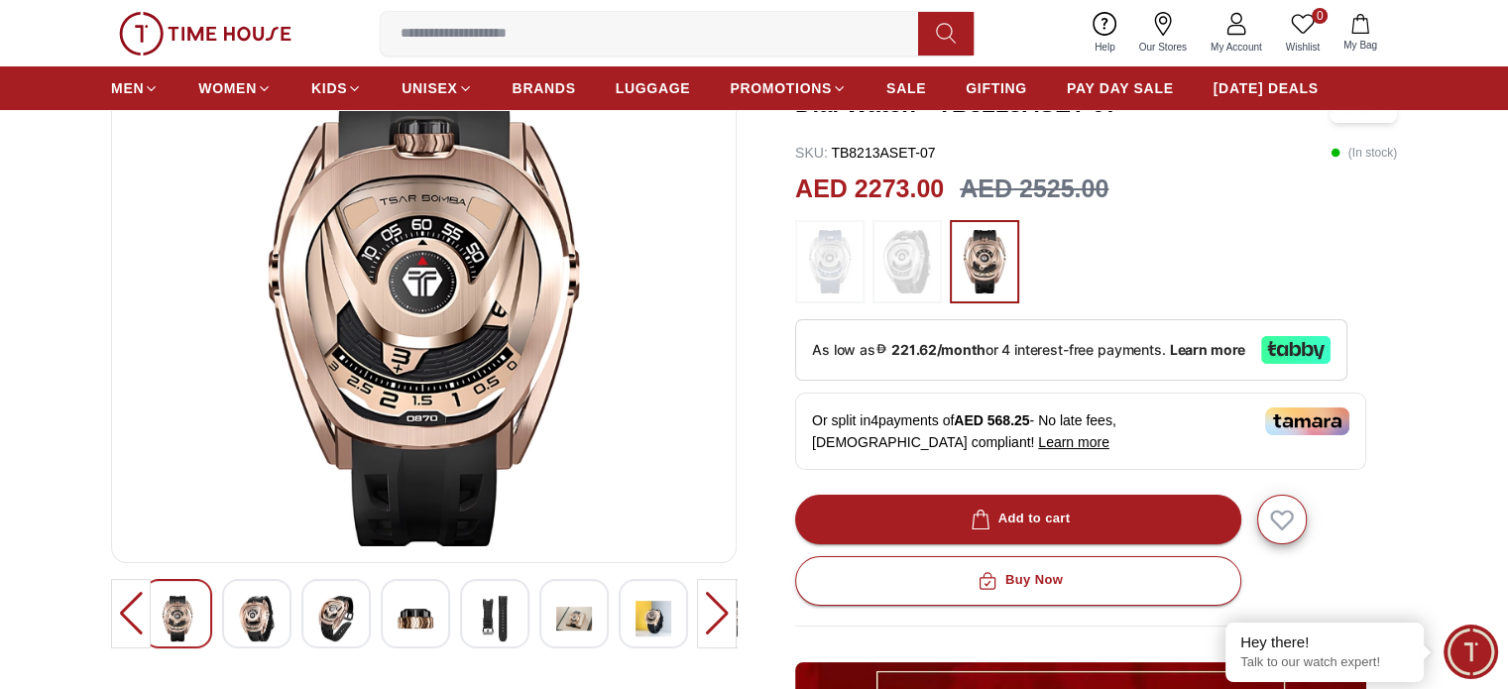
scroll to position [0, 0]
